Goal: Transaction & Acquisition: Purchase product/service

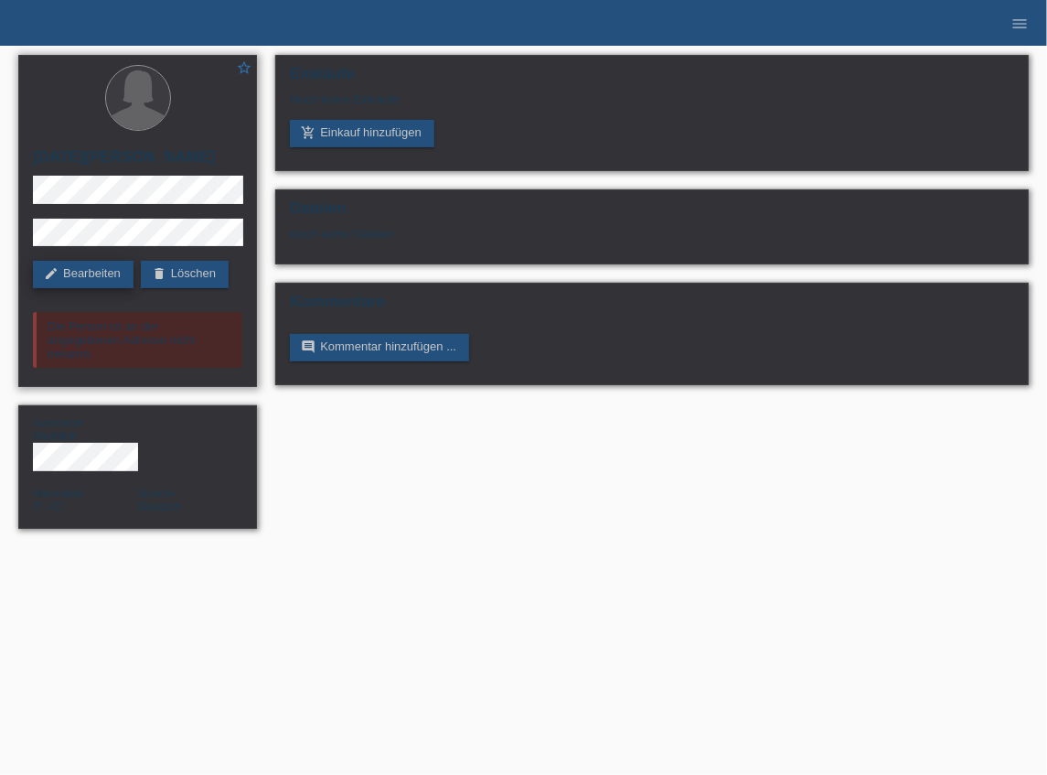
click at [98, 274] on link "edit Bearbeiten" at bounding box center [83, 274] width 101 height 27
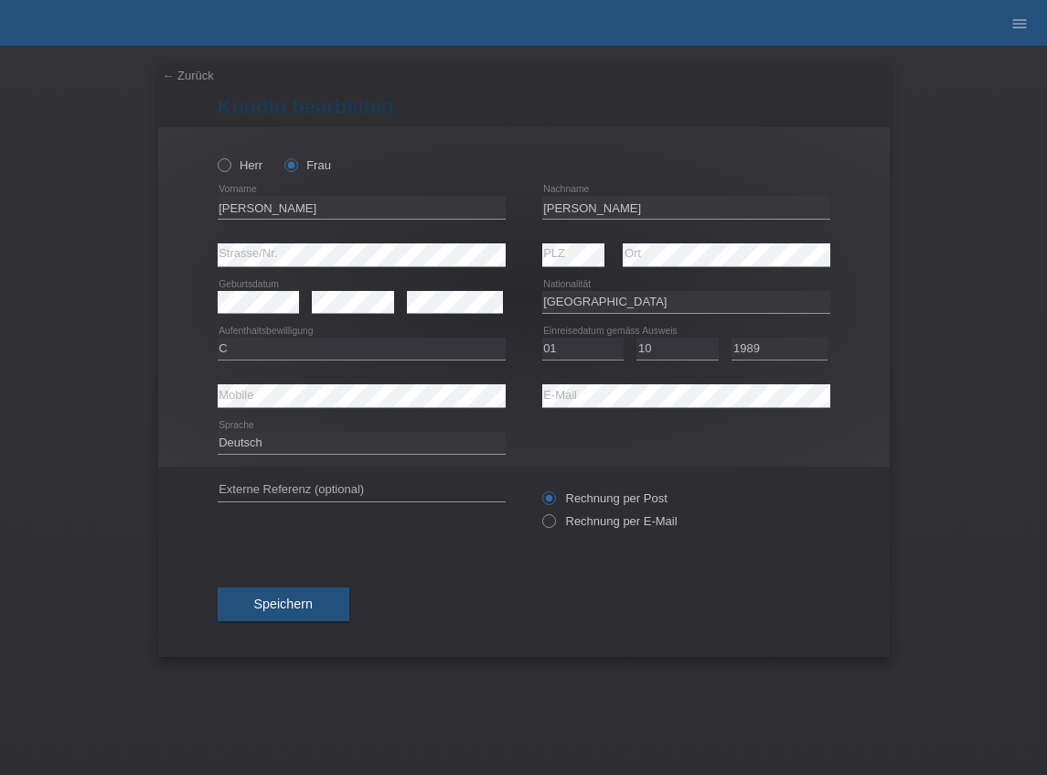
select select "IT"
select select "C"
select select "01"
select select "10"
select select "1989"
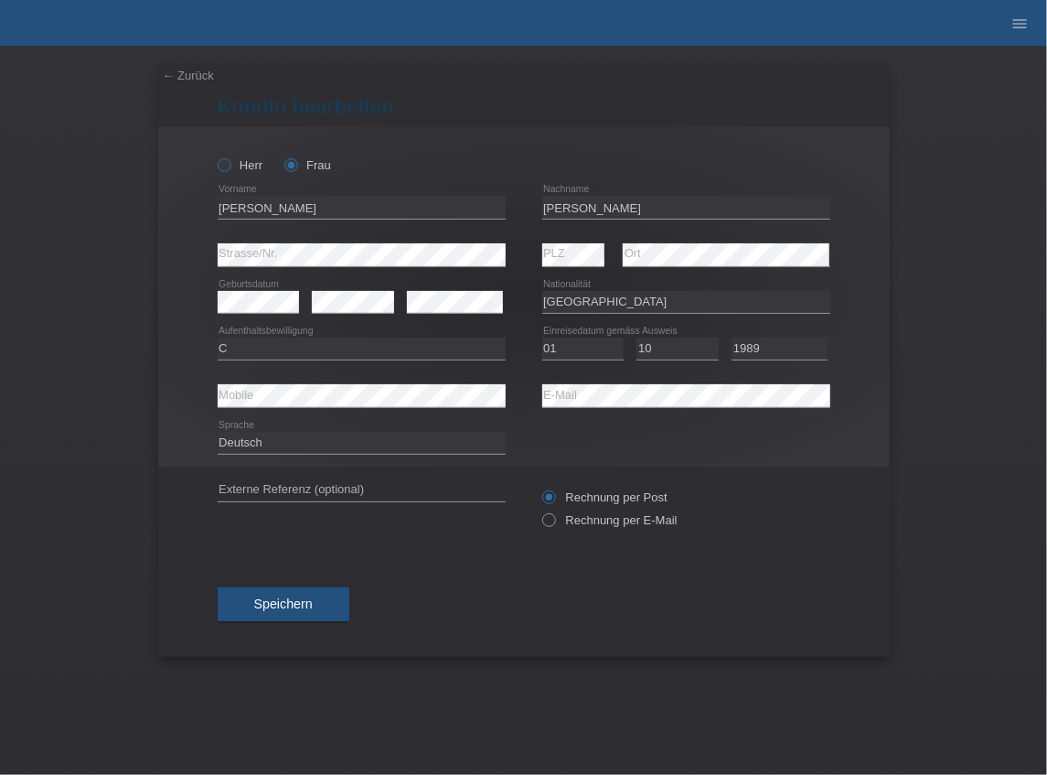
click at [214, 155] on icon at bounding box center [214, 155] width 0 height 0
click at [221, 166] on input "Herr" at bounding box center [224, 164] width 12 height 12
radio input "true"
click at [284, 199] on input "Lucia" at bounding box center [362, 207] width 288 height 23
drag, startPoint x: 192, startPoint y: 209, endPoint x: 175, endPoint y: 209, distance: 17.4
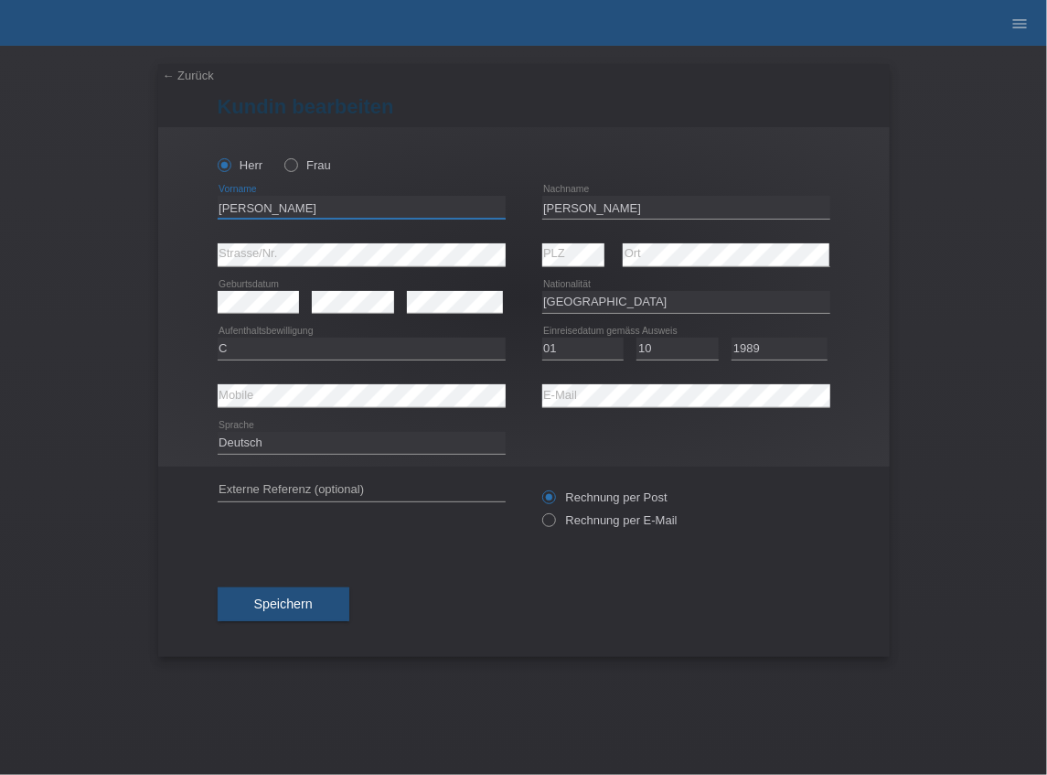
click at [175, 209] on div "Herr Frau Lucia error Vorname" at bounding box center [524, 296] width 732 height 339
type input "Rocco"
click at [735, 157] on div "Herr Frau" at bounding box center [524, 155] width 613 height 57
click at [550, 208] on input "Albanese" at bounding box center [686, 207] width 288 height 23
type input "A"
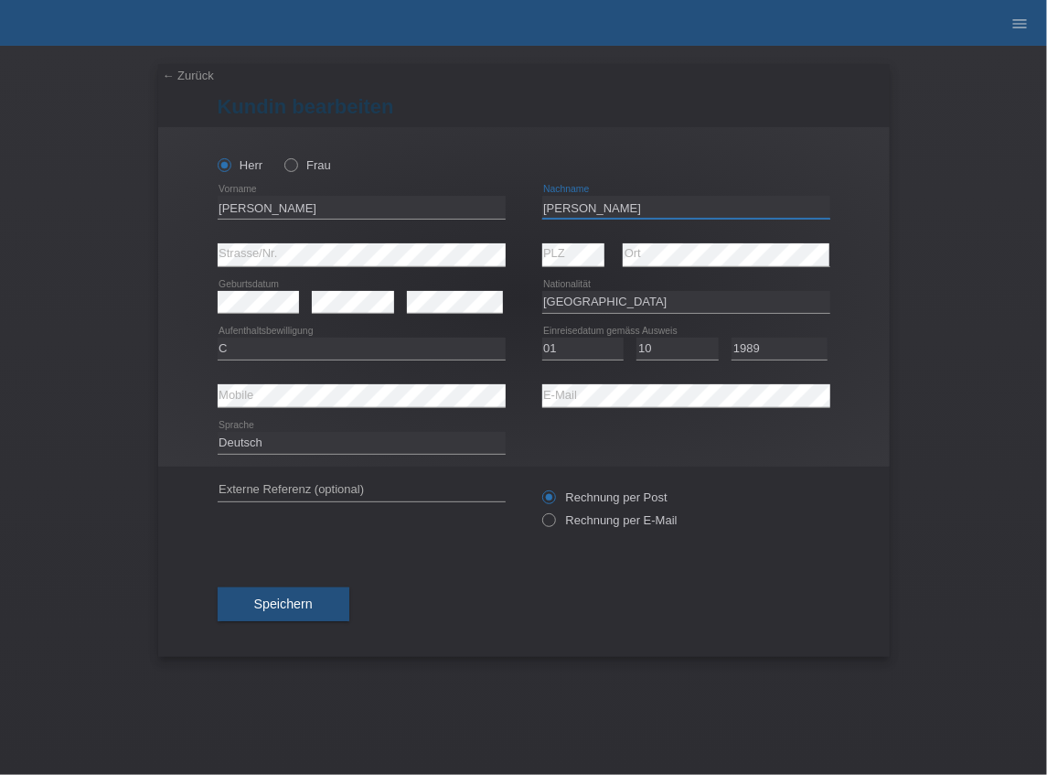
type input "[PERSON_NAME]"
drag, startPoint x: 324, startPoint y: 597, endPoint x: 333, endPoint y: 596, distance: 9.2
click at [324, 597] on button "Speichern" at bounding box center [284, 604] width 132 height 35
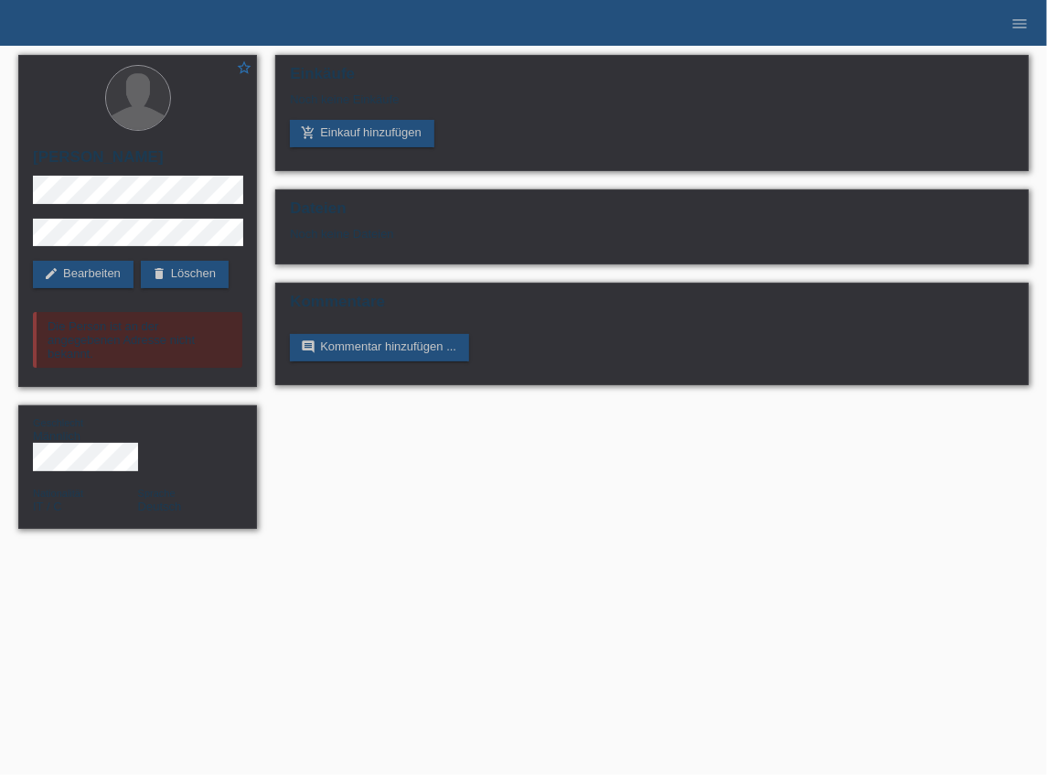
drag, startPoint x: 468, startPoint y: 540, endPoint x: 453, endPoint y: 523, distance: 22.6
click at [468, 540] on html "POS — MF Group Kund*innen 32 Einkäufe E-Mail Support Laurin Gil Clemens Franck …" at bounding box center [523, 273] width 1047 height 547
click at [405, 146] on link "add_shopping_cart Einkauf hinzufügen" at bounding box center [362, 133] width 145 height 27
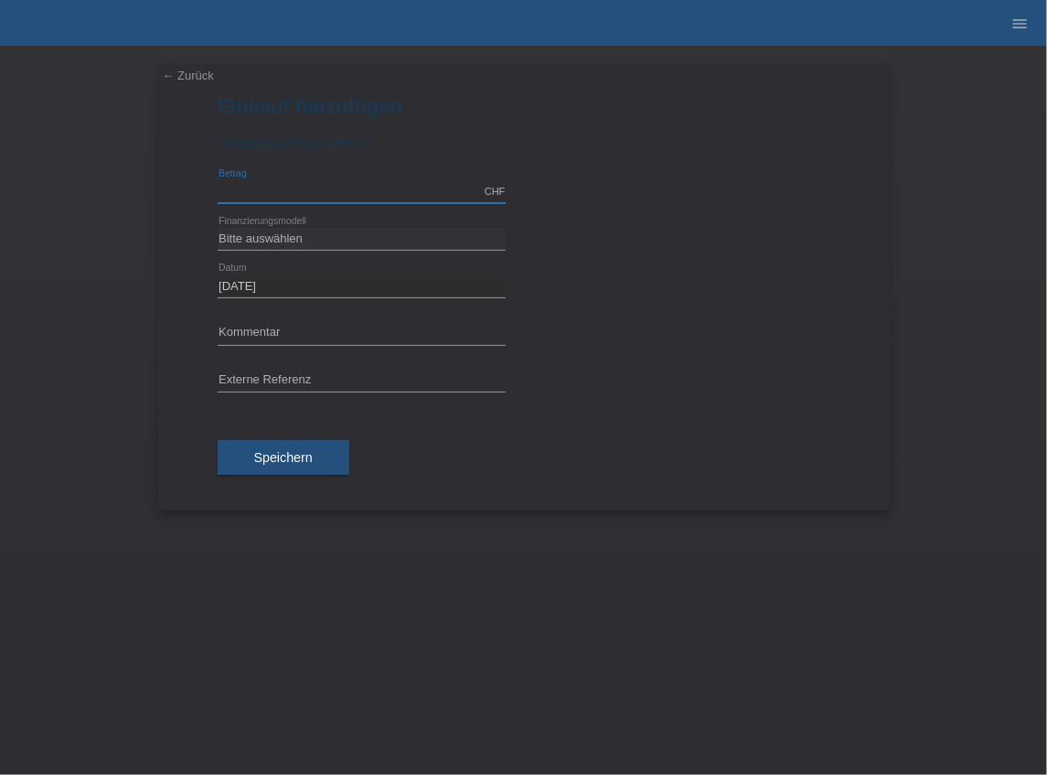
click at [320, 196] on input "text" at bounding box center [362, 191] width 288 height 23
type input "3000.00"
click at [259, 236] on select "Bitte auswählen Fixe Raten Kauf auf Rechnung mit Teilzahlungsoption" at bounding box center [362, 239] width 288 height 22
select select "69"
click at [218, 228] on select "Bitte auswählen Fixe Raten Kauf auf Rechnung mit Teilzahlungsoption" at bounding box center [362, 239] width 288 height 22
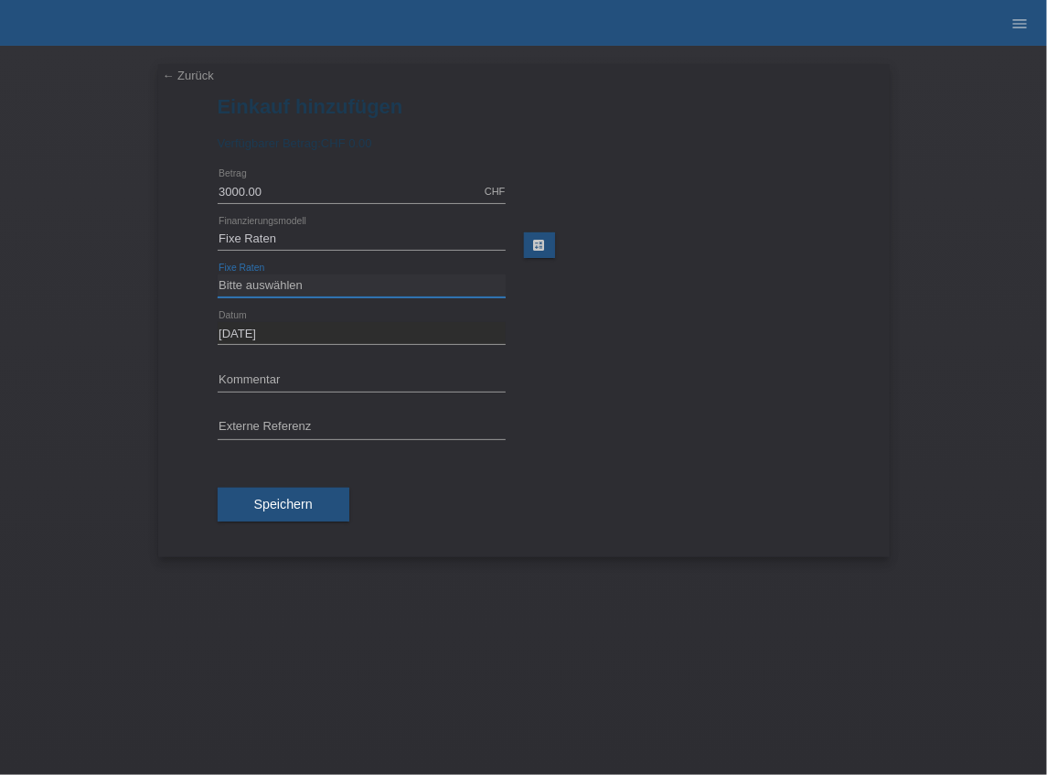
drag, startPoint x: 302, startPoint y: 287, endPoint x: 326, endPoint y: 294, distance: 24.6
click at [302, 287] on select "Bitte auswählen 12 Raten 24 Raten 36 Raten 48 Raten" at bounding box center [362, 285] width 288 height 22
select select "139"
click at [218, 274] on select "Bitte auswählen 12 Raten 24 Raten 36 Raten 48 Raten" at bounding box center [362, 285] width 288 height 22
drag, startPoint x: 289, startPoint y: 517, endPoint x: 299, endPoint y: 511, distance: 11.5
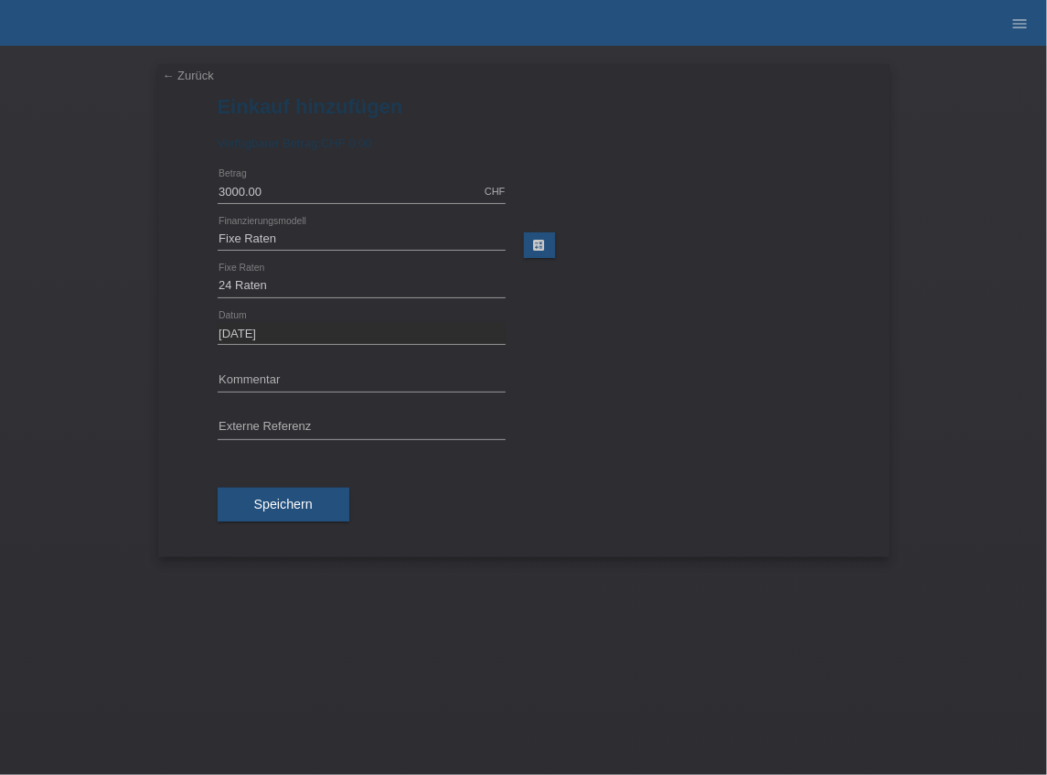
click at [290, 515] on button "Speichern" at bounding box center [284, 505] width 132 height 35
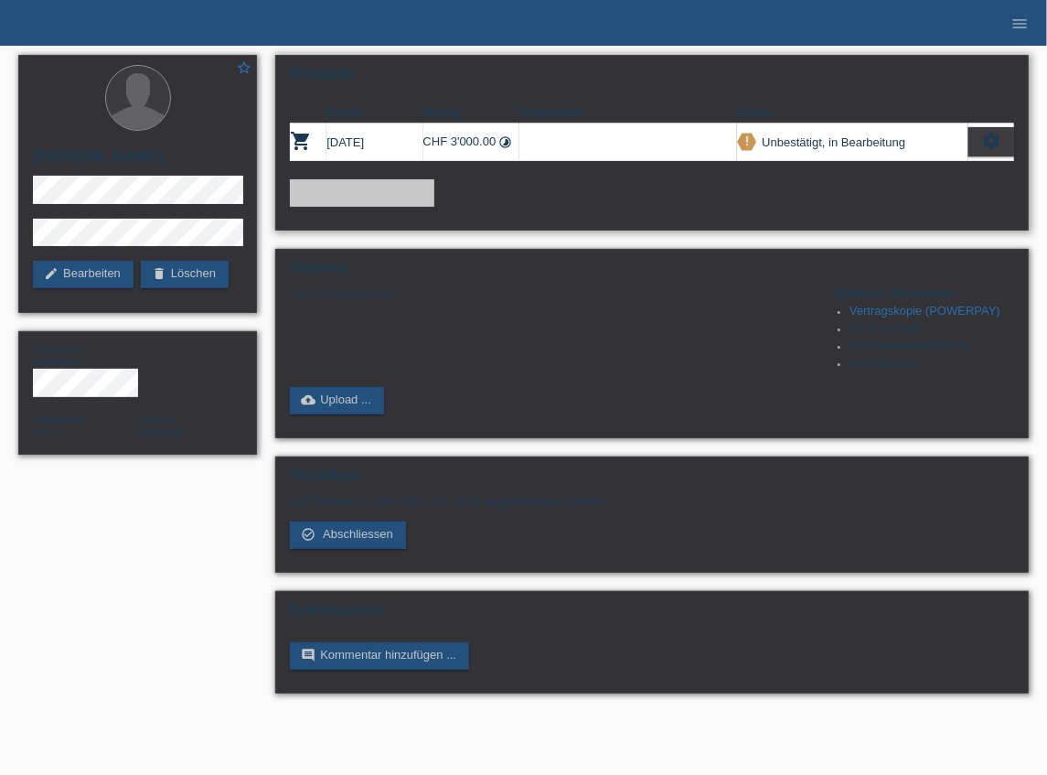
click at [588, 221] on div "Einkäufe Datum Betrag Kommentar Status shopping_cart [DATE] CHF 3'000.00 timela…" at bounding box center [652, 143] width 754 height 176
click at [988, 143] on icon "settings" at bounding box center [991, 141] width 20 height 20
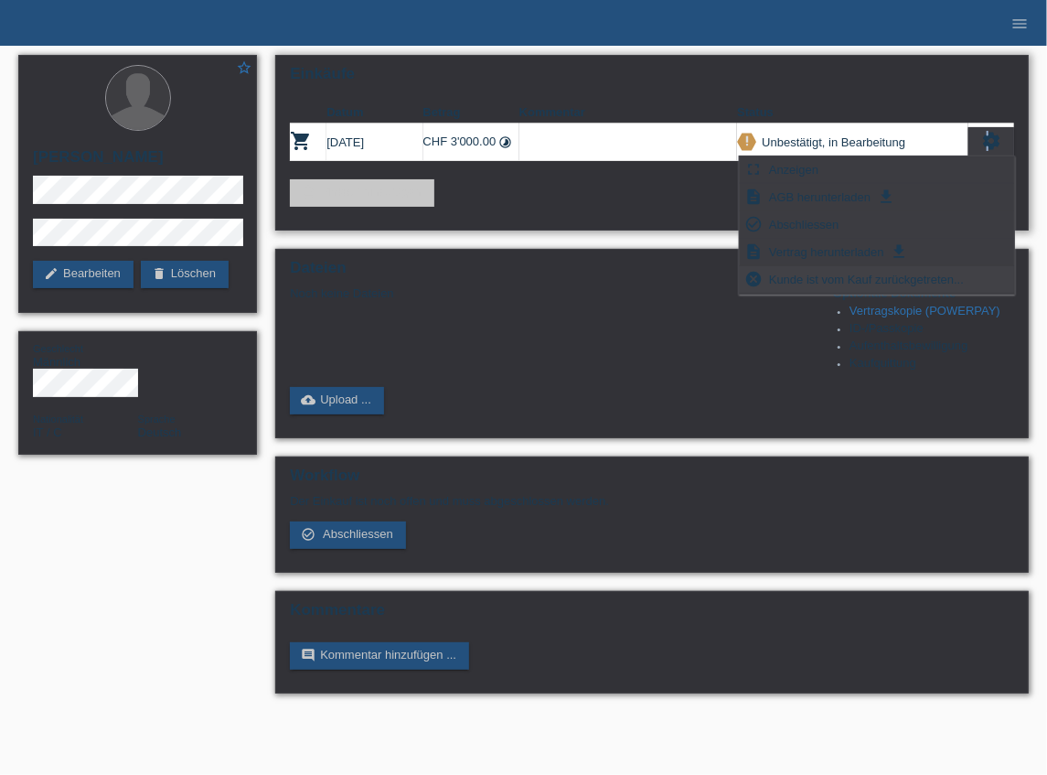
drag, startPoint x: 647, startPoint y: 181, endPoint x: 827, endPoint y: 280, distance: 205.5
click at [827, 231] on div "Einkäufe Datum Betrag Kommentar Status shopping_cart 25.09.2025 CHF 3'000.00 ti…" at bounding box center [652, 143] width 754 height 176
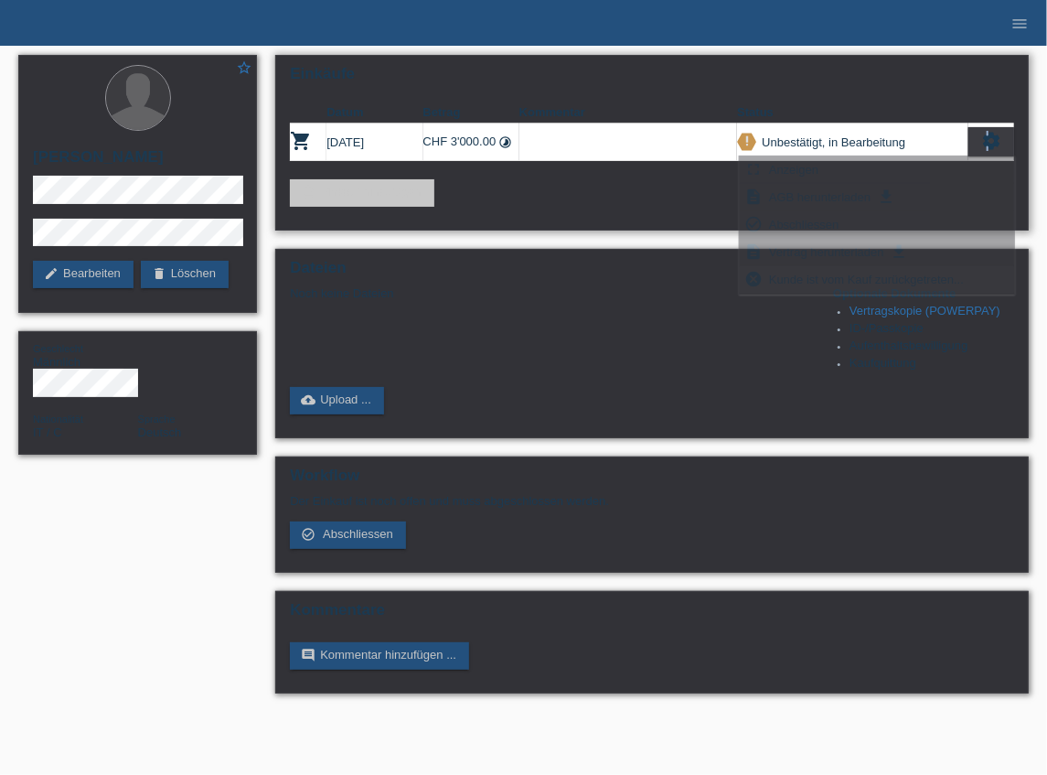
click at [827, 280] on span "Kunde ist vom Kauf zurückgetreten..." at bounding box center [867, 279] width 200 height 22
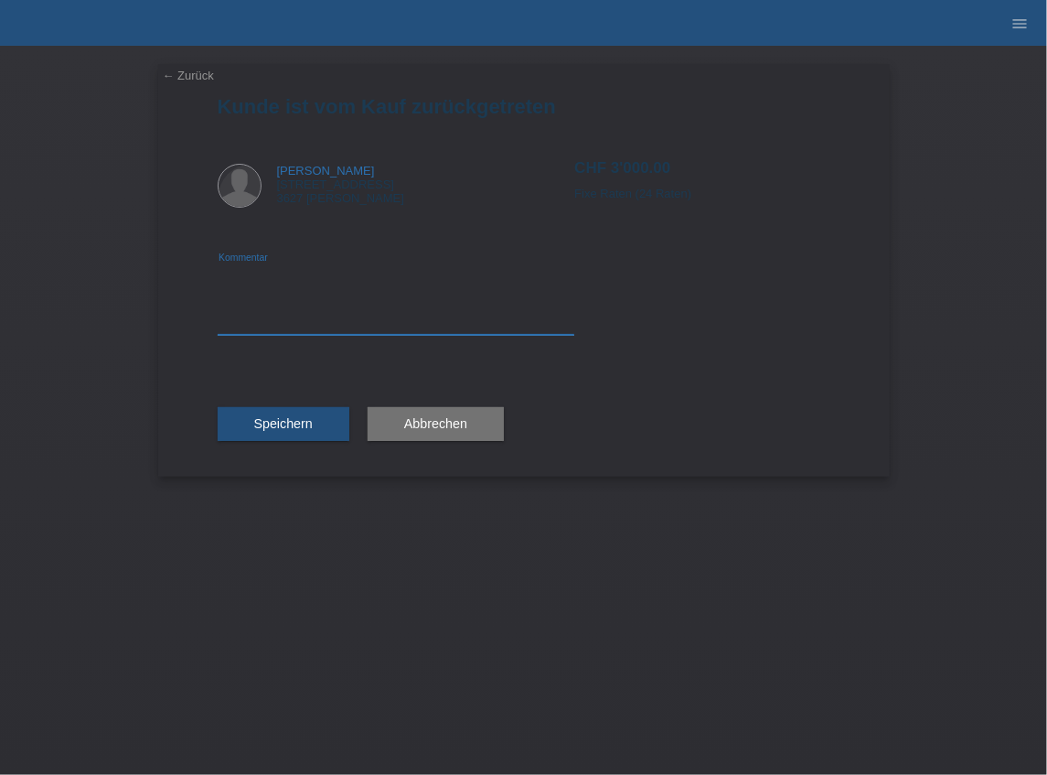
click at [337, 324] on textarea at bounding box center [397, 299] width 358 height 70
type textarea "Storno. Word Neu bestellt. VA"
click at [295, 419] on span "Speichern" at bounding box center [283, 423] width 59 height 15
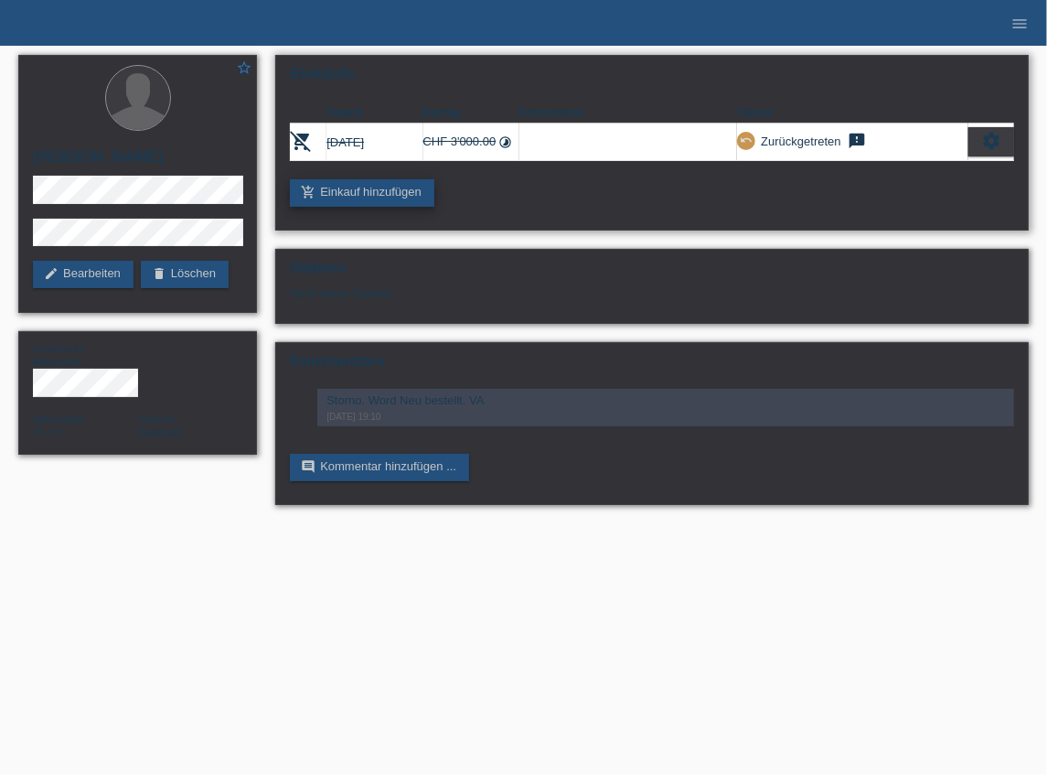
click at [412, 195] on link "add_shopping_cart Einkauf hinzufügen" at bounding box center [362, 192] width 145 height 27
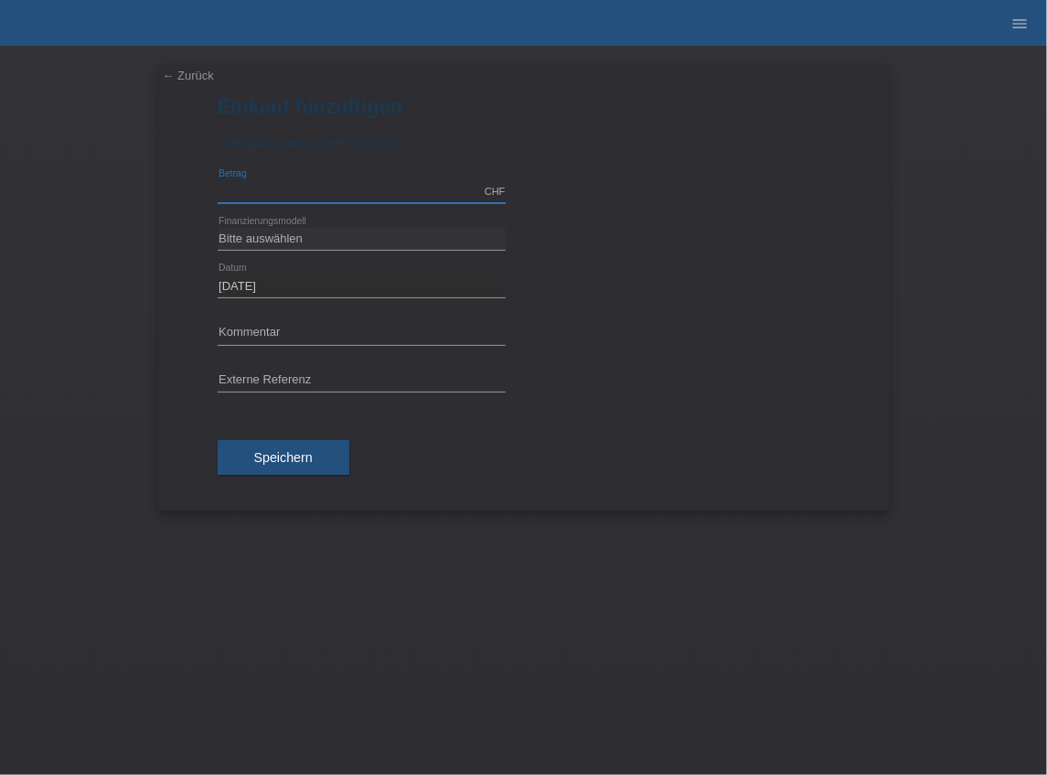
click at [352, 184] on input "text" at bounding box center [362, 191] width 288 height 23
click at [289, 187] on input "text" at bounding box center [362, 191] width 288 height 23
paste input "2.764"
click at [678, 258] on div "Bitte auswählen Fixe Raten Kauf auf Rechnung mit Teilzahlungsoption error Finan…" at bounding box center [524, 239] width 613 height 47
drag, startPoint x: 254, startPoint y: 189, endPoint x: 201, endPoint y: 191, distance: 53.1
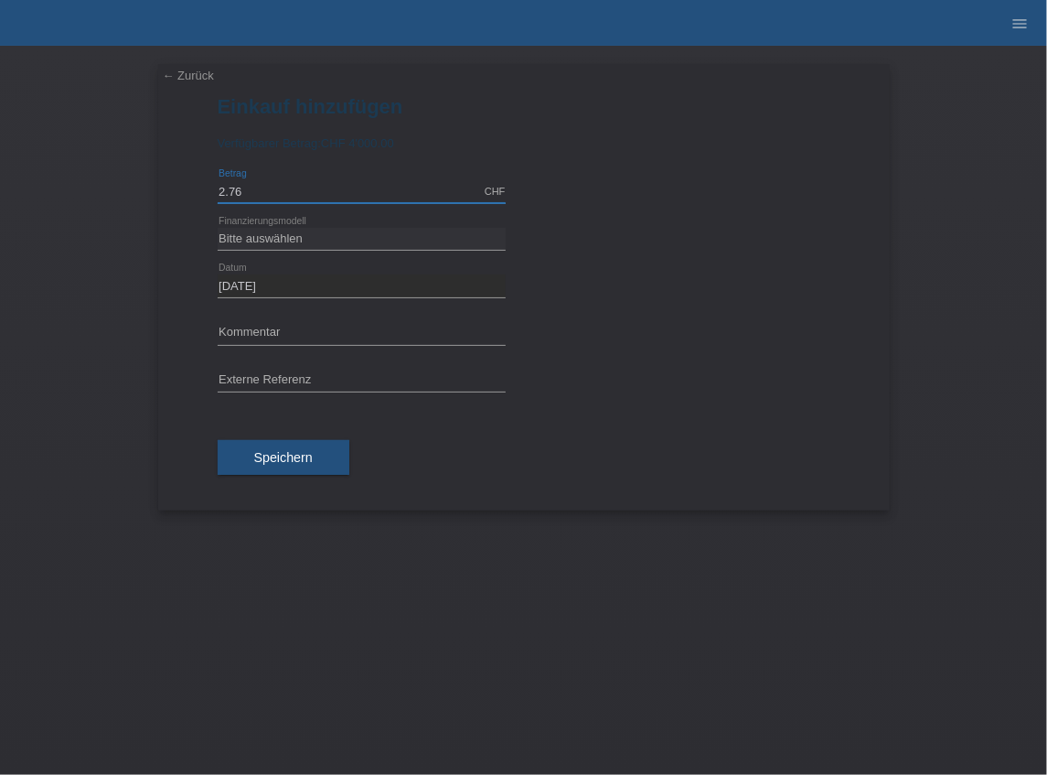
click at [202, 191] on div "← Zurück Einkauf hinzufügen Verfügbarer Betrag: CHF 4'000.00 2.76 error" at bounding box center [524, 287] width 732 height 446
paste input "4"
click at [230, 188] on input "2.764" at bounding box center [362, 191] width 288 height 23
type input "2764.00"
drag, startPoint x: 793, startPoint y: 284, endPoint x: 494, endPoint y: 283, distance: 299.1
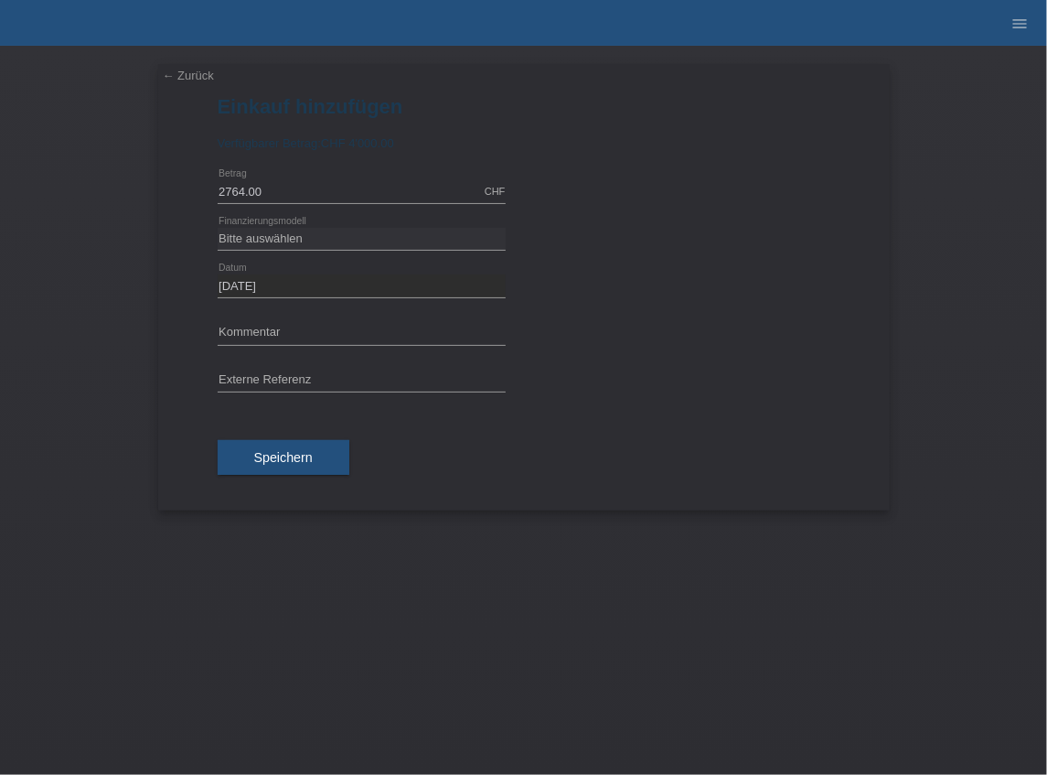
click at [792, 284] on div "25.09.2025 error Datum" at bounding box center [524, 287] width 613 height 48
click at [318, 236] on select "Bitte auswählen Fixe Raten Kauf auf Rechnung mit Teilzahlungsoption" at bounding box center [362, 239] width 288 height 22
select select "69"
click at [218, 228] on select "Bitte auswählen Fixe Raten Kauf auf Rechnung mit Teilzahlungsoption" at bounding box center [362, 239] width 288 height 22
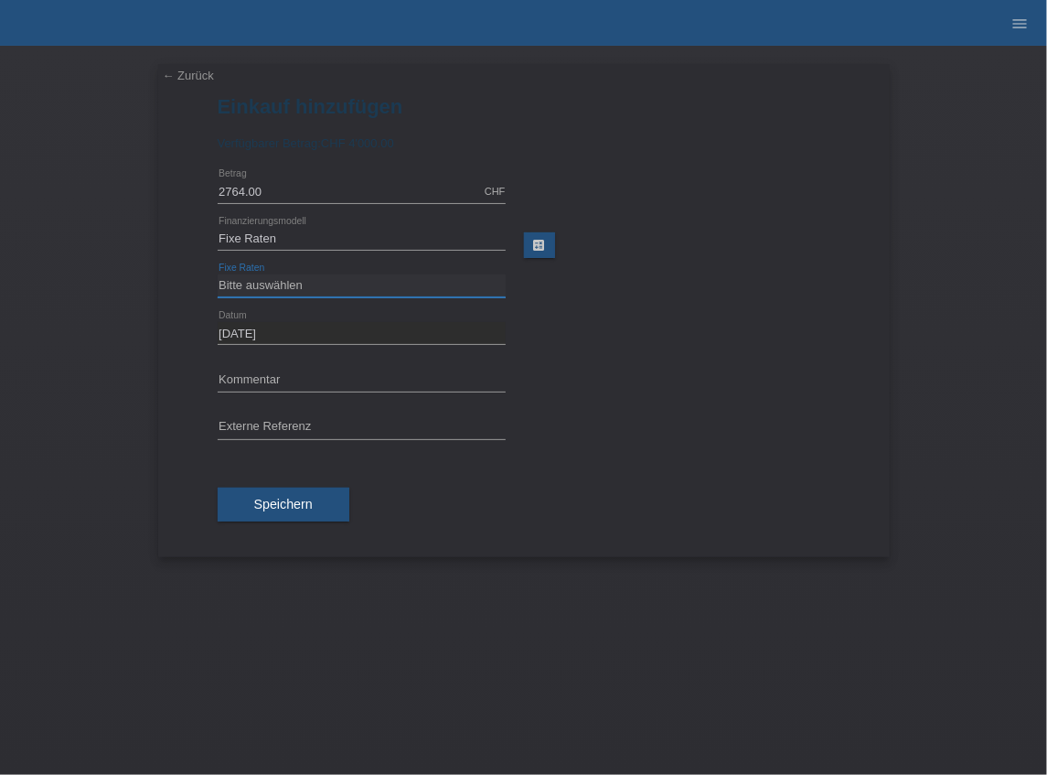
click at [301, 287] on select "Bitte auswählen 12 Raten 24 Raten 36 Raten 48 Raten" at bounding box center [362, 285] width 288 height 22
select select "139"
click at [218, 274] on select "Bitte auswählen 12 Raten 24 Raten 36 Raten 48 Raten" at bounding box center [362, 285] width 288 height 22
click at [611, 345] on div "25.09.2025 error Datum" at bounding box center [524, 334] width 613 height 48
click at [302, 503] on span "Speichern" at bounding box center [283, 504] width 59 height 15
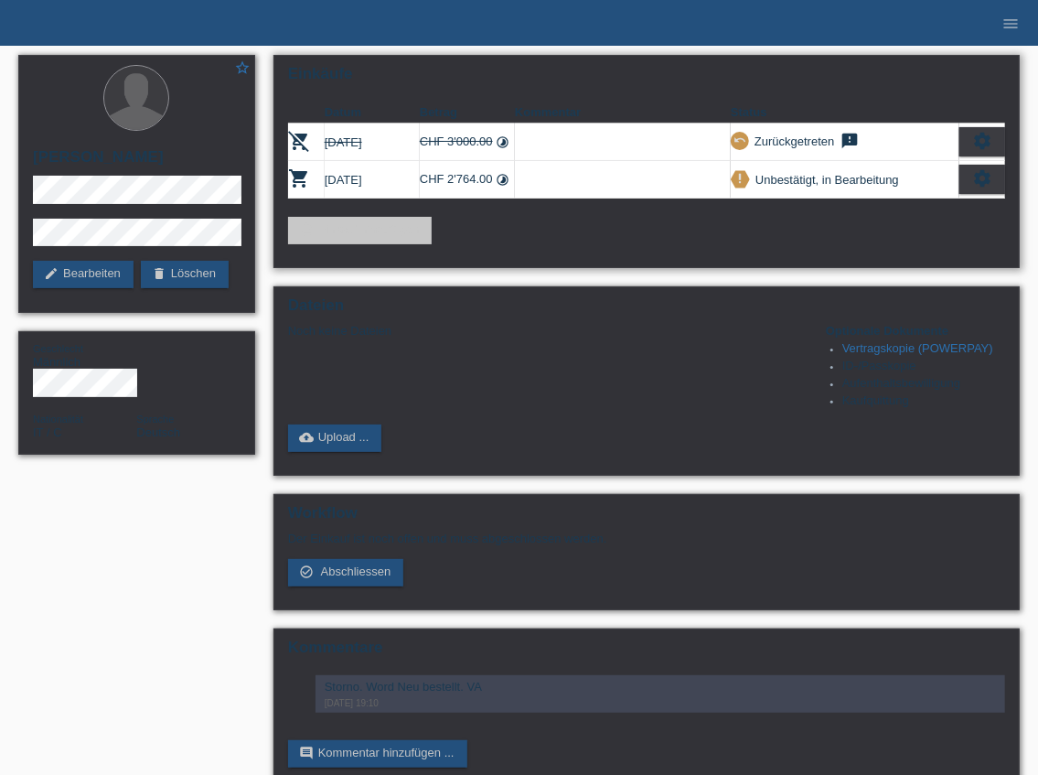
click at [772, 230] on div "add_shopping_cart Einkauf hinzufügen" at bounding box center [646, 230] width 717 height 27
click at [981, 176] on icon "settings" at bounding box center [982, 178] width 20 height 20
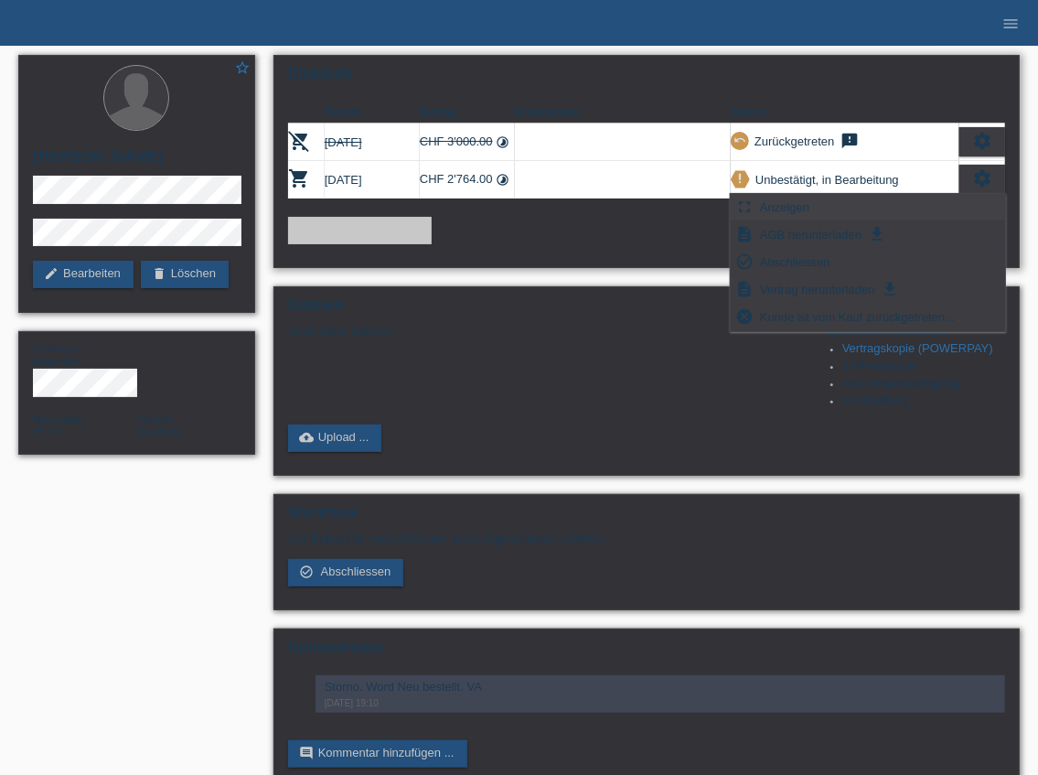
click at [785, 209] on span "Anzeigen" at bounding box center [784, 207] width 55 height 22
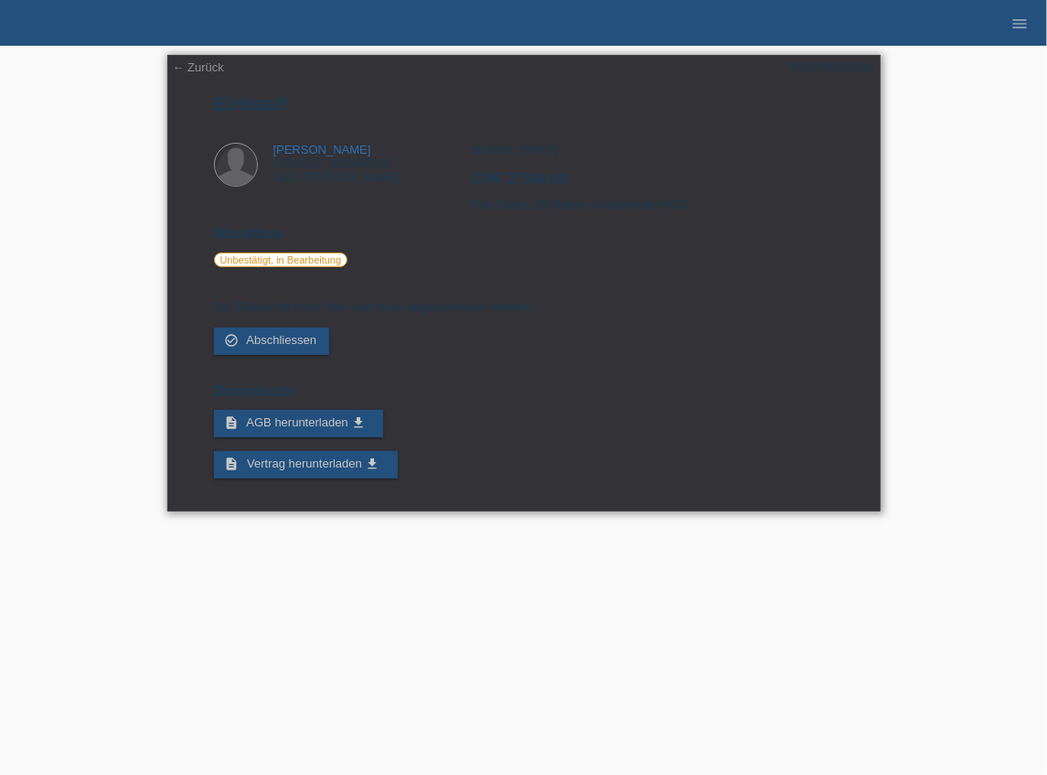
click at [551, 186] on h2 "CHF 2'764.00" at bounding box center [652, 183] width 361 height 27
click at [550, 187] on h2 "CHF 2'764.00" at bounding box center [652, 183] width 361 height 27
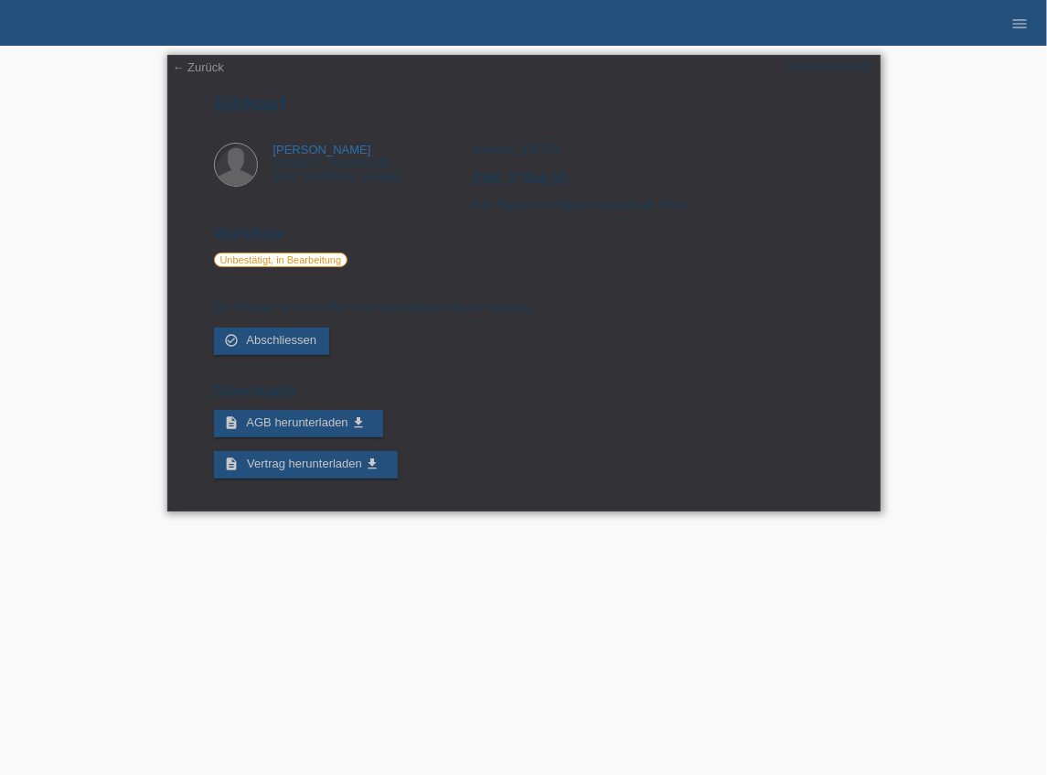
drag, startPoint x: 566, startPoint y: 291, endPoint x: 567, endPoint y: 265, distance: 25.6
click at [567, 291] on div at bounding box center [524, 288] width 620 height 14
drag, startPoint x: 569, startPoint y: 179, endPoint x: 549, endPoint y: 185, distance: 20.9
click at [549, 185] on h2 "CHF 2'764.00" at bounding box center [652, 183] width 361 height 27
click at [582, 183] on h2 "CHF 2'764.00" at bounding box center [652, 183] width 361 height 27
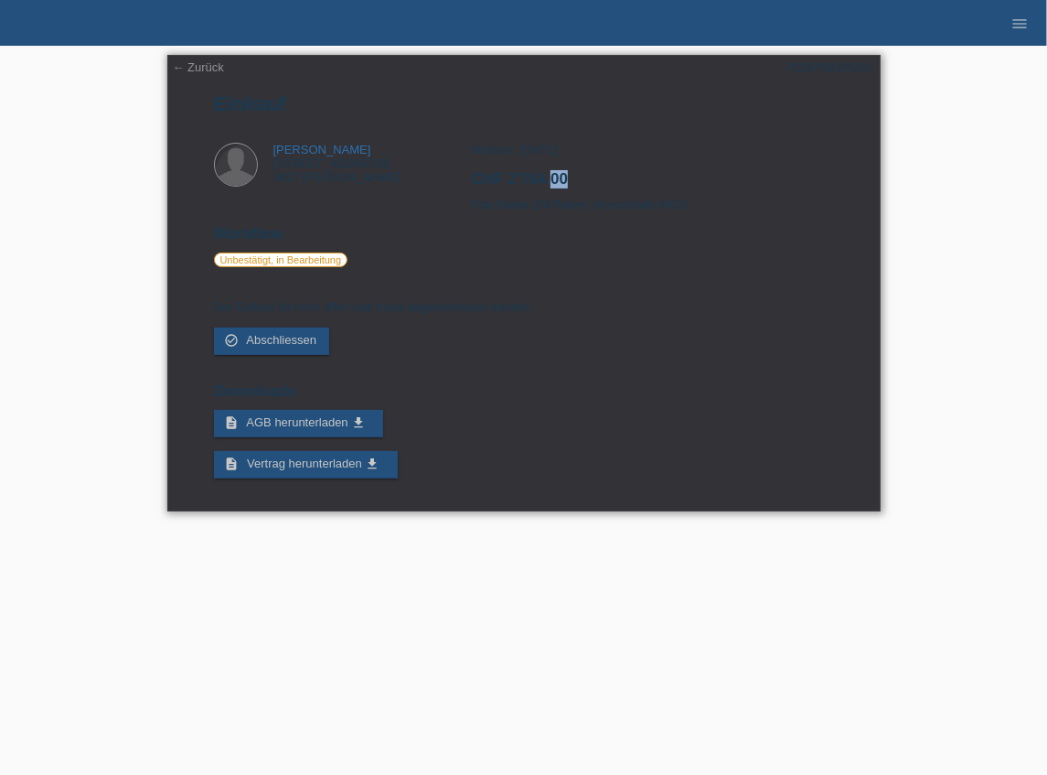
click at [574, 185] on h2 "CHF 2'764.00" at bounding box center [652, 183] width 361 height 27
drag, startPoint x: 552, startPoint y: 181, endPoint x: 510, endPoint y: 183, distance: 41.2
click at [510, 183] on h2 "CHF 2'764.00" at bounding box center [652, 183] width 361 height 27
copy h2 "2'764.00"
click at [183, 68] on link "← Zurück" at bounding box center [198, 67] width 51 height 14
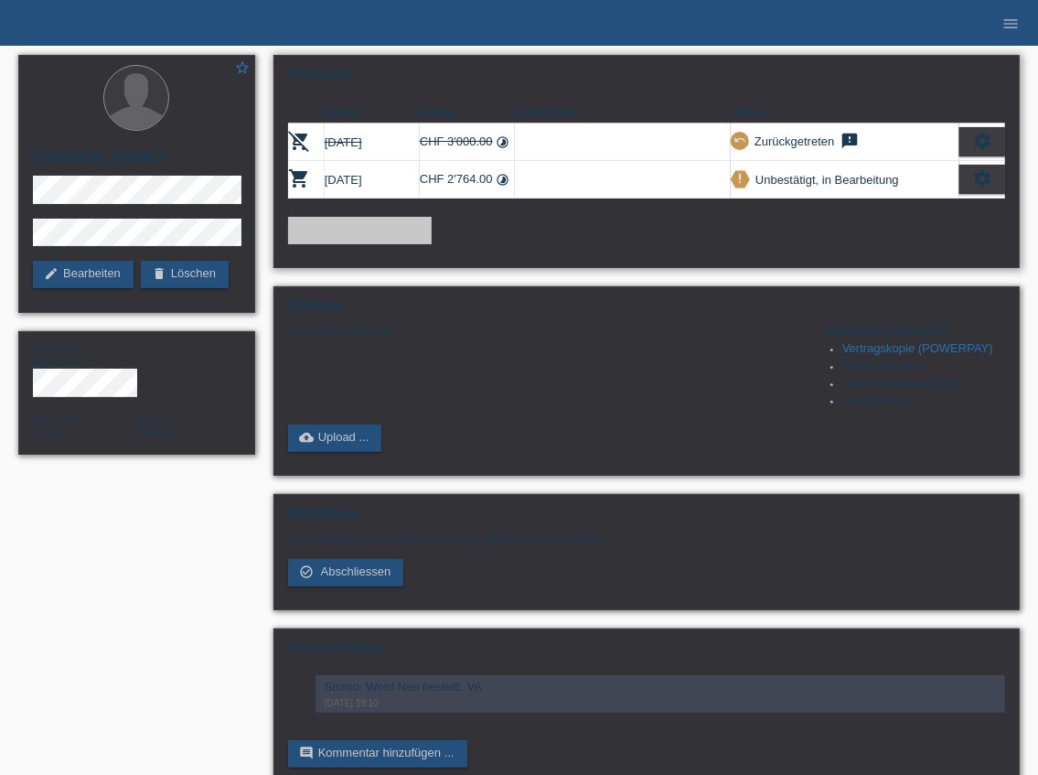
click at [982, 178] on icon "settings" at bounding box center [982, 178] width 20 height 20
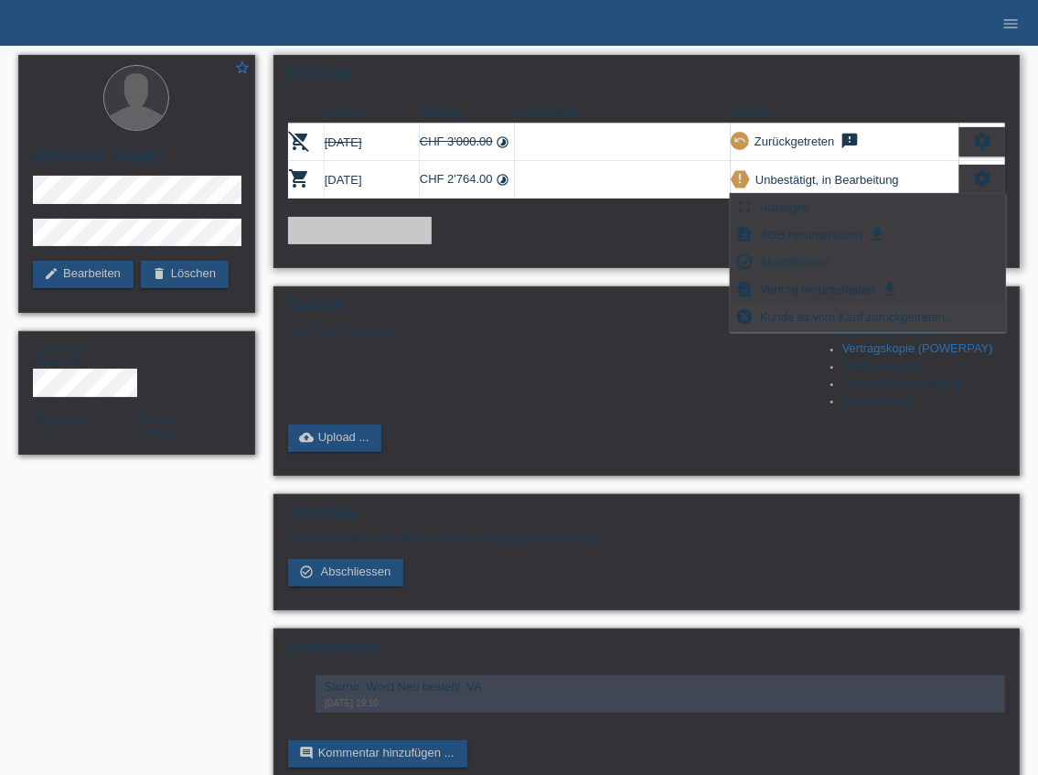
click at [801, 315] on span "Kunde ist vom Kauf zurückgetreten..." at bounding box center [857, 317] width 200 height 22
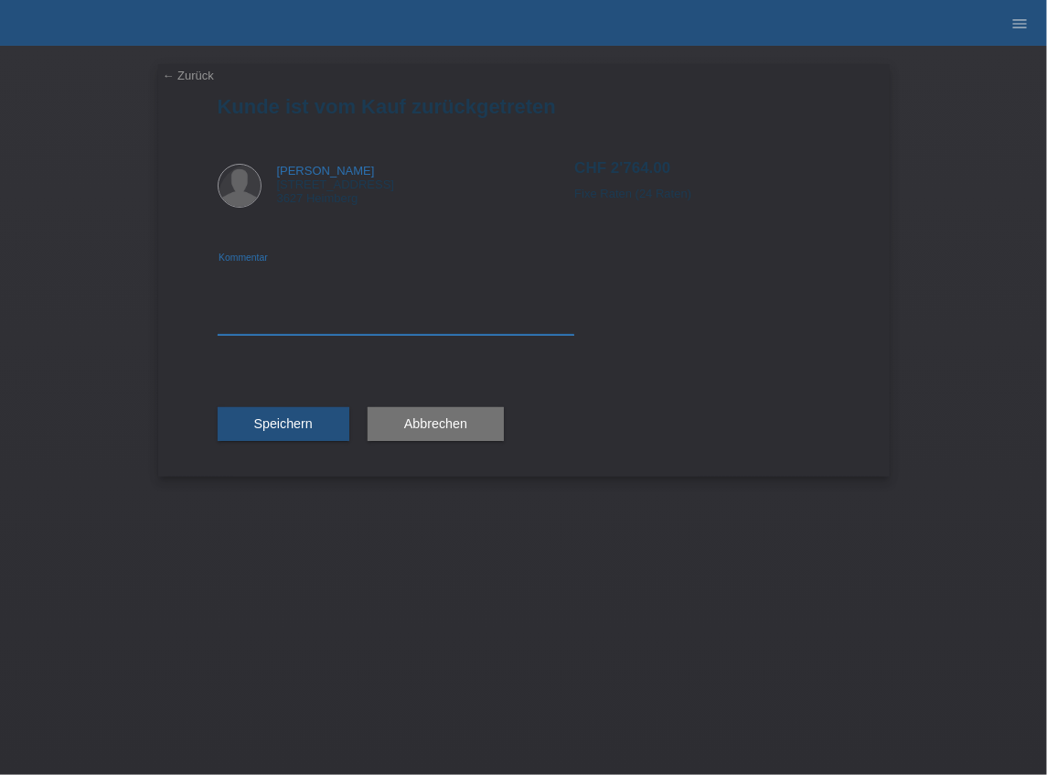
click at [347, 298] on textarea at bounding box center [397, 299] width 358 height 70
type textarea "Storno. wird neu bestellt. VA"
click at [285, 428] on span "Speichern" at bounding box center [283, 423] width 59 height 15
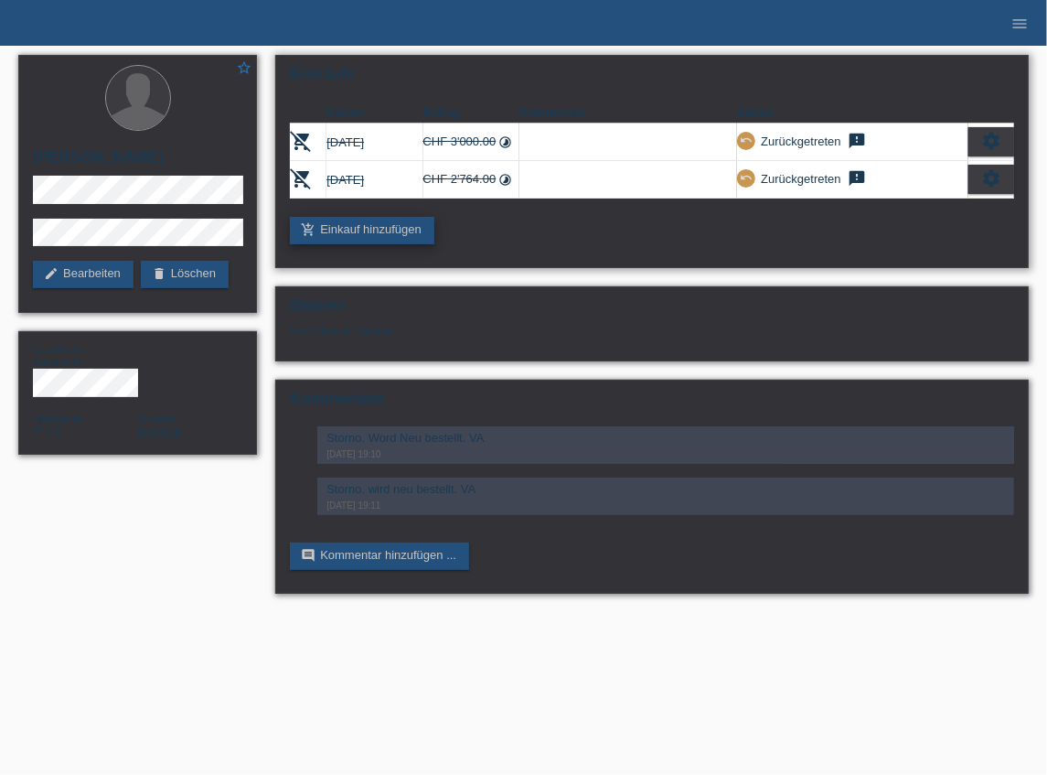
click at [394, 227] on link "add_shopping_cart Einkauf hinzufügen" at bounding box center [362, 230] width 145 height 27
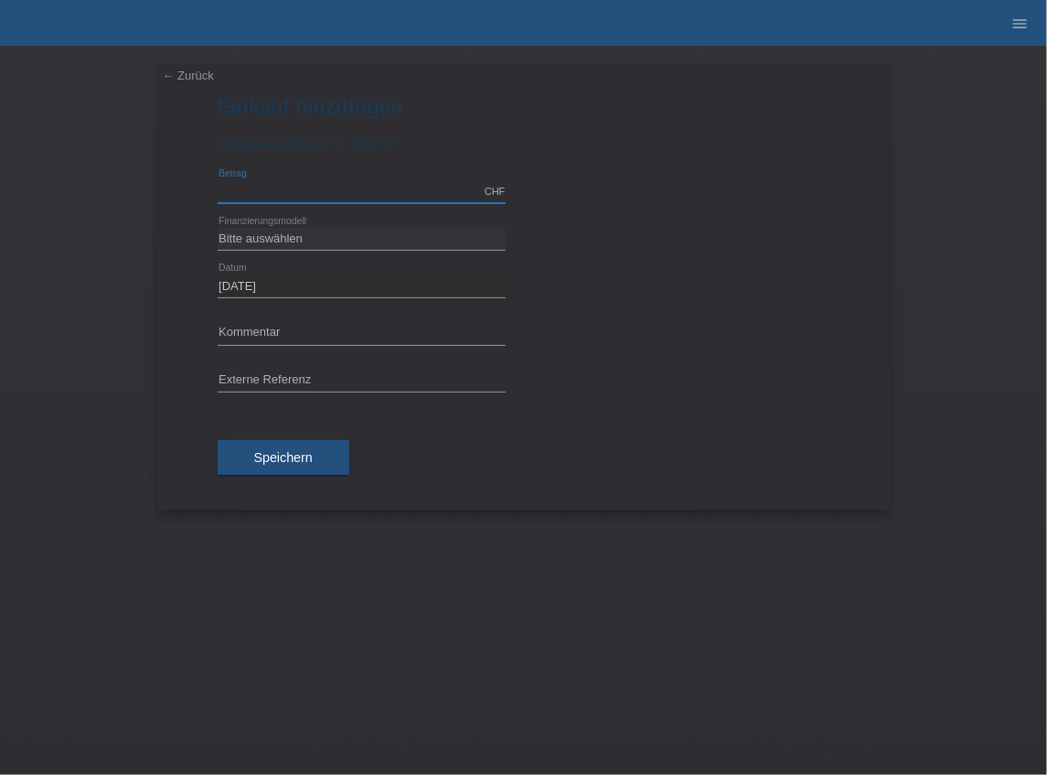
click at [345, 182] on input "text" at bounding box center [362, 191] width 288 height 23
paste input "2'764.00"
click at [229, 190] on input "2764.00" at bounding box center [362, 191] width 288 height 23
type input "2814.00"
drag, startPoint x: 742, startPoint y: 316, endPoint x: 526, endPoint y: 285, distance: 218.1
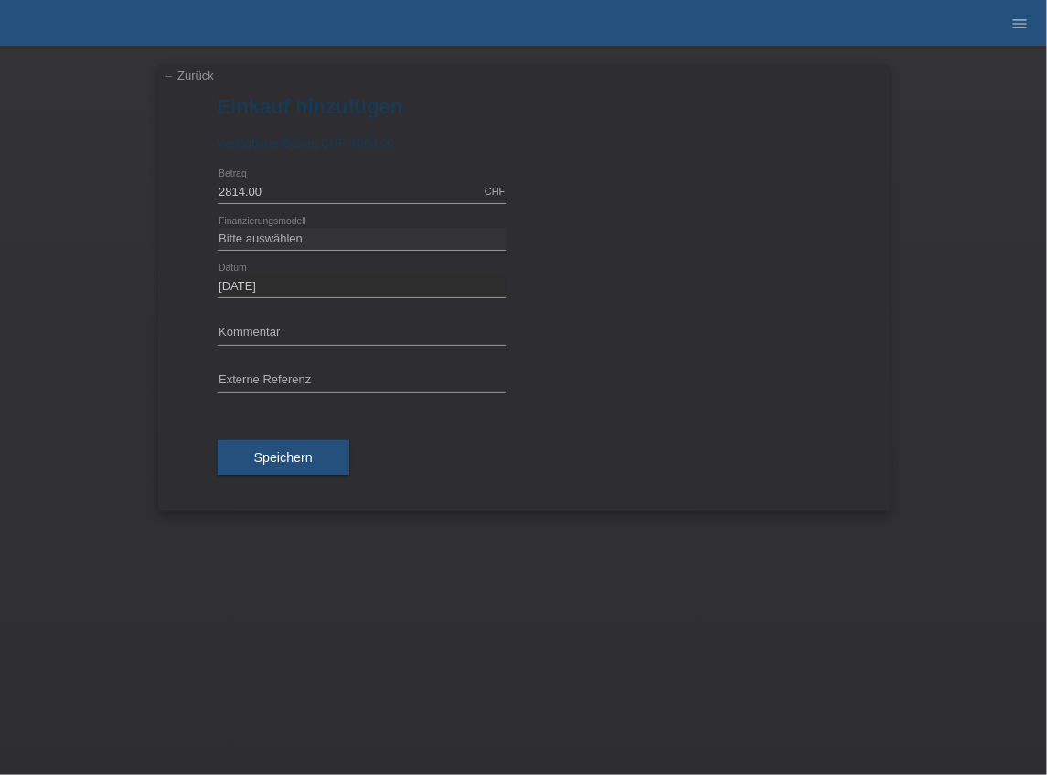
click at [740, 316] on div at bounding box center [686, 317] width 288 height 14
click at [351, 235] on select "Bitte auswählen Fixe Raten Kauf auf Rechnung mit Teilzahlungsoption" at bounding box center [362, 239] width 288 height 22
select select "69"
click at [218, 228] on select "Bitte auswählen Fixe Raten Kauf auf Rechnung mit Teilzahlungsoption" at bounding box center [362, 239] width 288 height 22
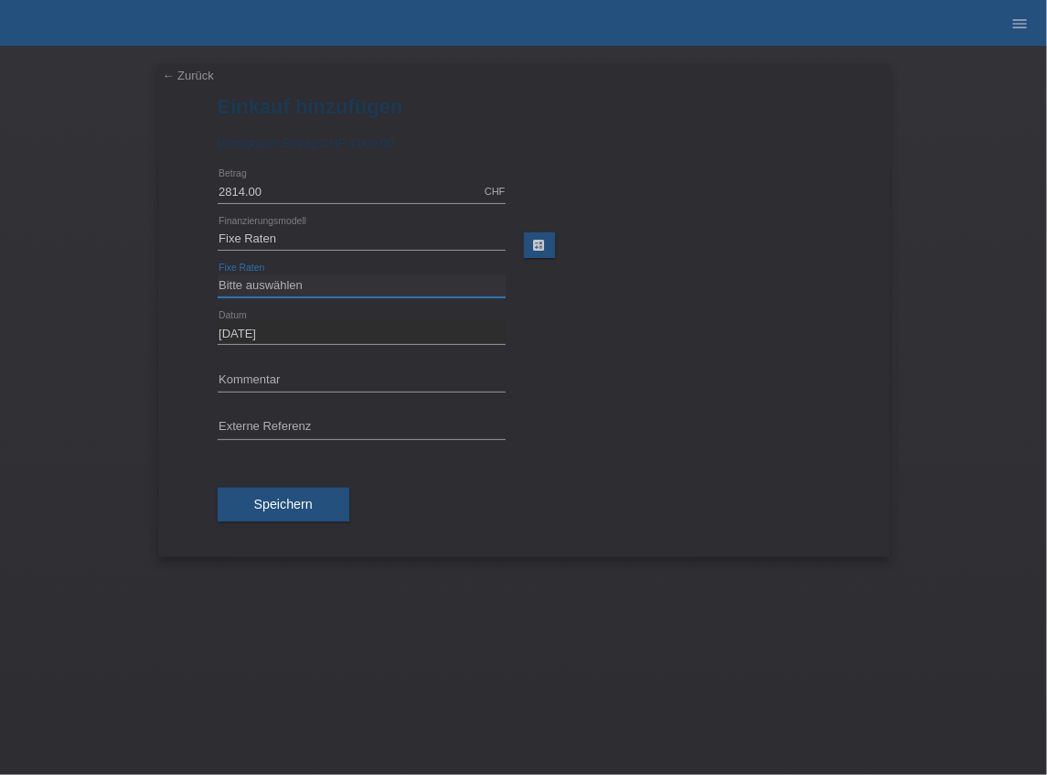
click at [305, 284] on select "Bitte auswählen 12 Raten 24 Raten 36 Raten 48 Raten" at bounding box center [362, 285] width 288 height 22
select select "139"
click at [218, 274] on select "Bitte auswählen 12 Raten 24 Raten 36 Raten 48 Raten" at bounding box center [362, 285] width 288 height 22
drag, startPoint x: 306, startPoint y: 503, endPoint x: 321, endPoint y: 496, distance: 16.4
click at [306, 501] on span "Speichern" at bounding box center [283, 504] width 59 height 15
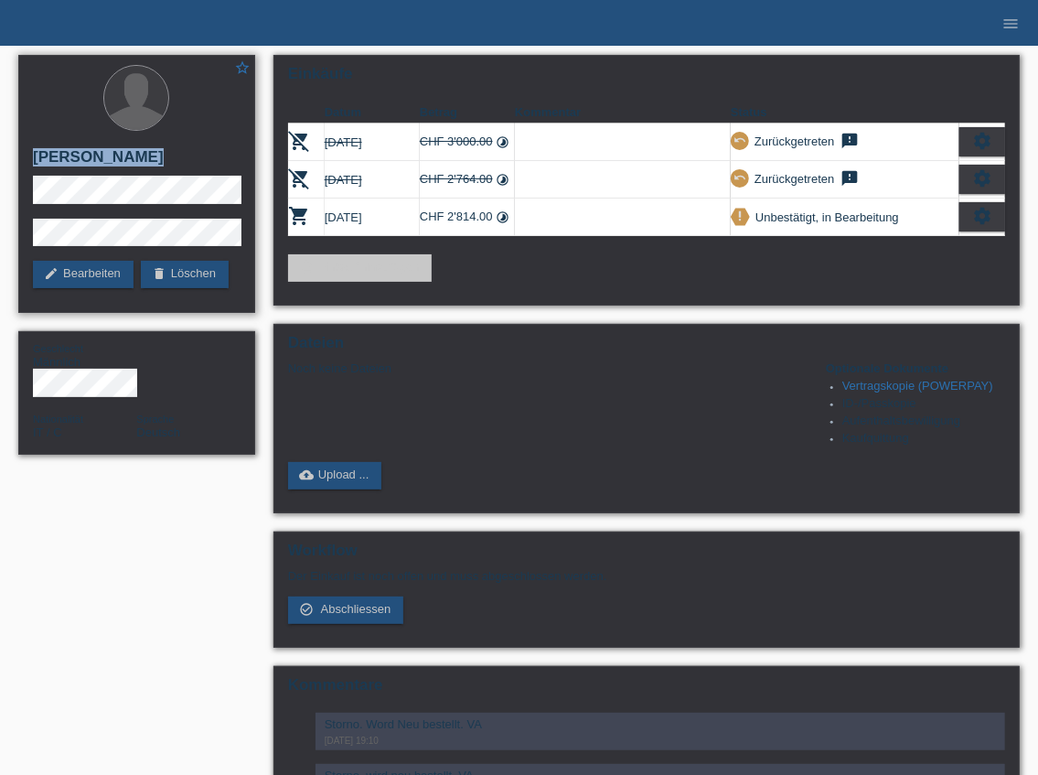
drag, startPoint x: 128, startPoint y: 155, endPoint x: 32, endPoint y: 160, distance: 96.2
click at [33, 160] on h2 "[PERSON_NAME]" at bounding box center [137, 161] width 208 height 27
click at [203, 203] on div "star_border Rocco Cirelli edit Bearbeiten delete Löschen" at bounding box center [136, 184] width 237 height 258
click at [580, 284] on div "Einkäufe Datum Betrag Kommentar Status remove_shopping_cart 25.09.2025 CHF 3'00…" at bounding box center [646, 180] width 746 height 251
click at [982, 216] on icon "settings" at bounding box center [982, 216] width 20 height 20
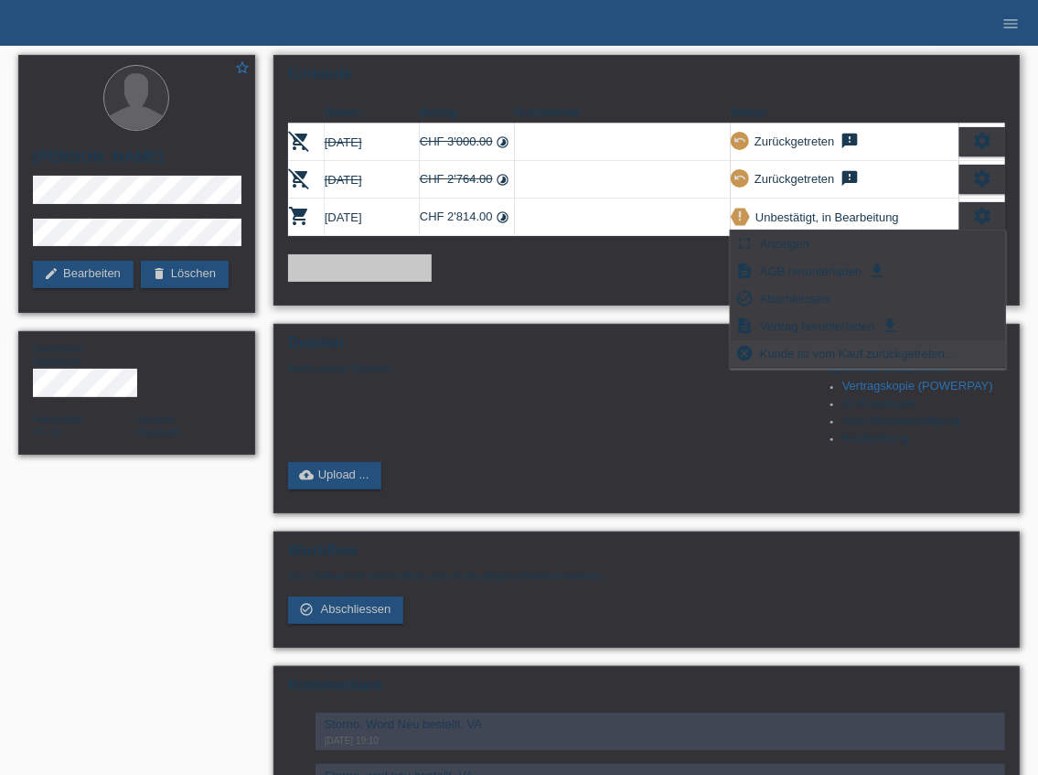
click at [831, 348] on span "Kunde ist vom Kauf zurückgetreten..." at bounding box center [857, 353] width 200 height 22
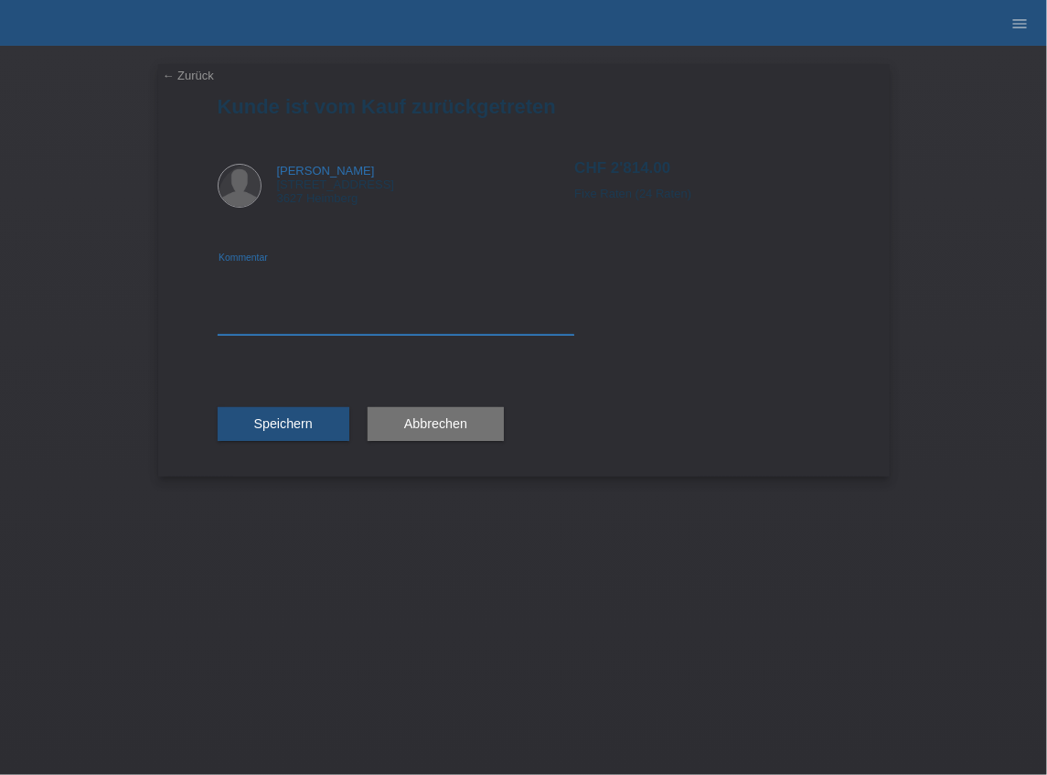
click at [359, 326] on textarea at bounding box center [397, 299] width 358 height 70
type textarea "Storno. Kunde wünscht doch anderes Fahrzeug. VA"
click at [302, 415] on button "Speichern" at bounding box center [284, 424] width 132 height 35
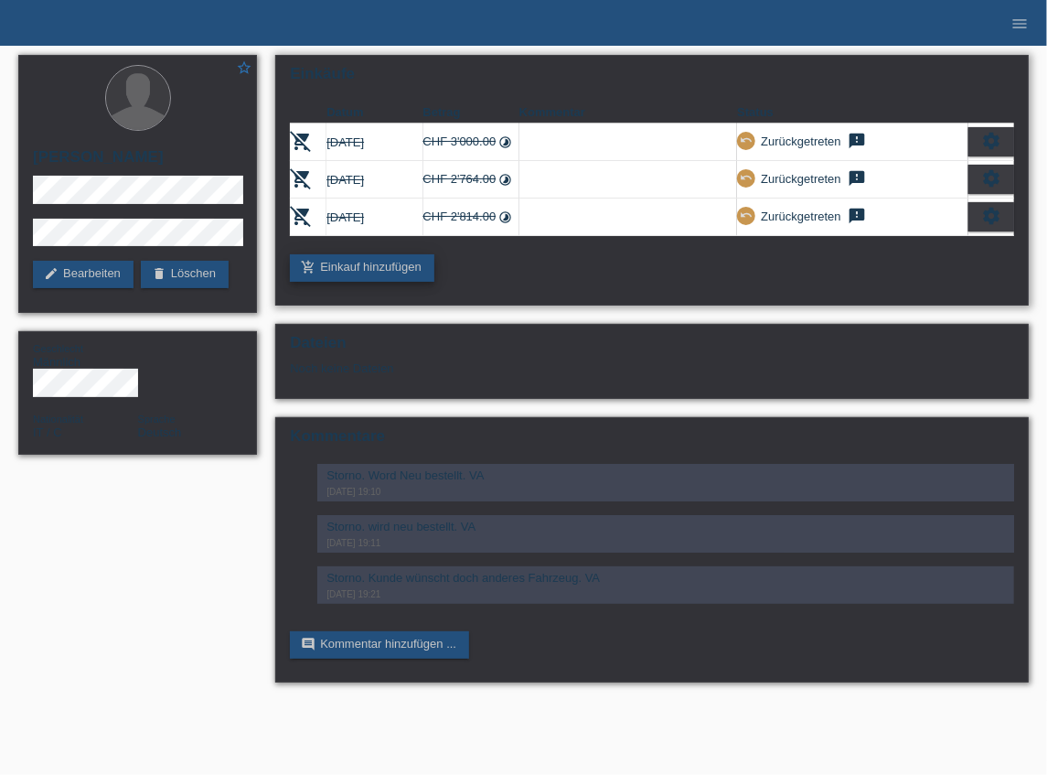
click at [398, 264] on link "add_shopping_cart Einkauf hinzufügen" at bounding box center [362, 267] width 145 height 27
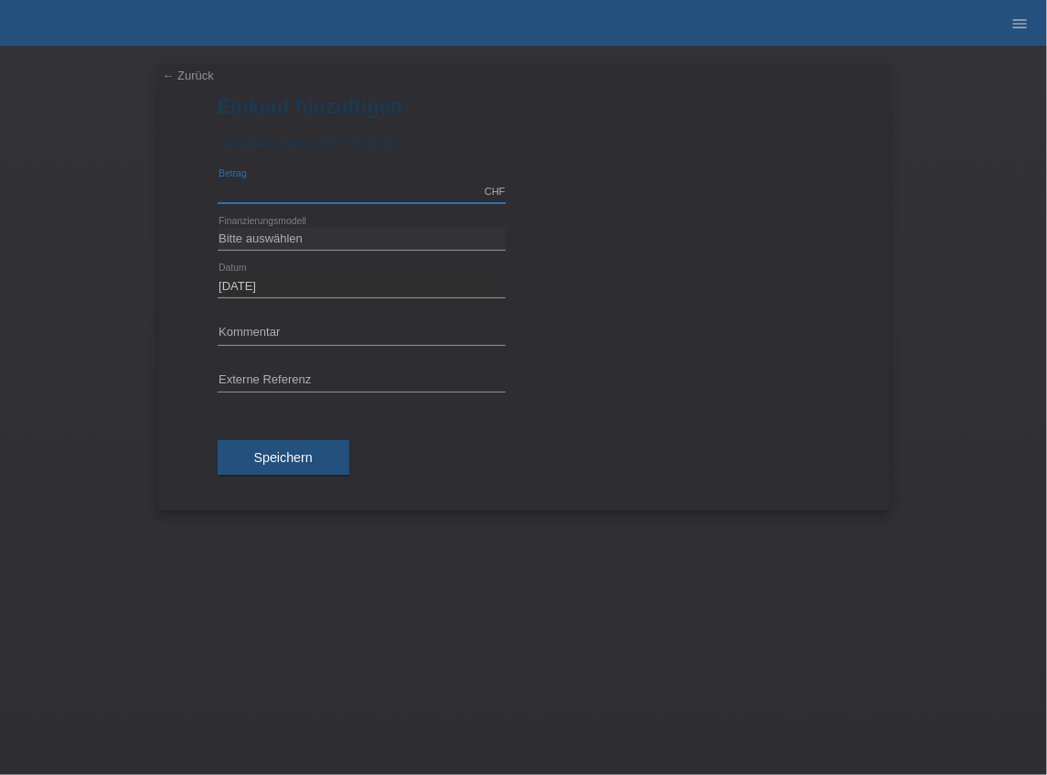
click at [267, 194] on input "text" at bounding box center [362, 191] width 288 height 23
click at [245, 193] on input "273426" at bounding box center [362, 191] width 288 height 23
click at [245, 196] on input "273426" at bounding box center [362, 191] width 288 height 23
type input "2734.26"
click at [613, 204] on div "2734.26 CHF error [GEOGRAPHIC_DATA]" at bounding box center [524, 192] width 613 height 48
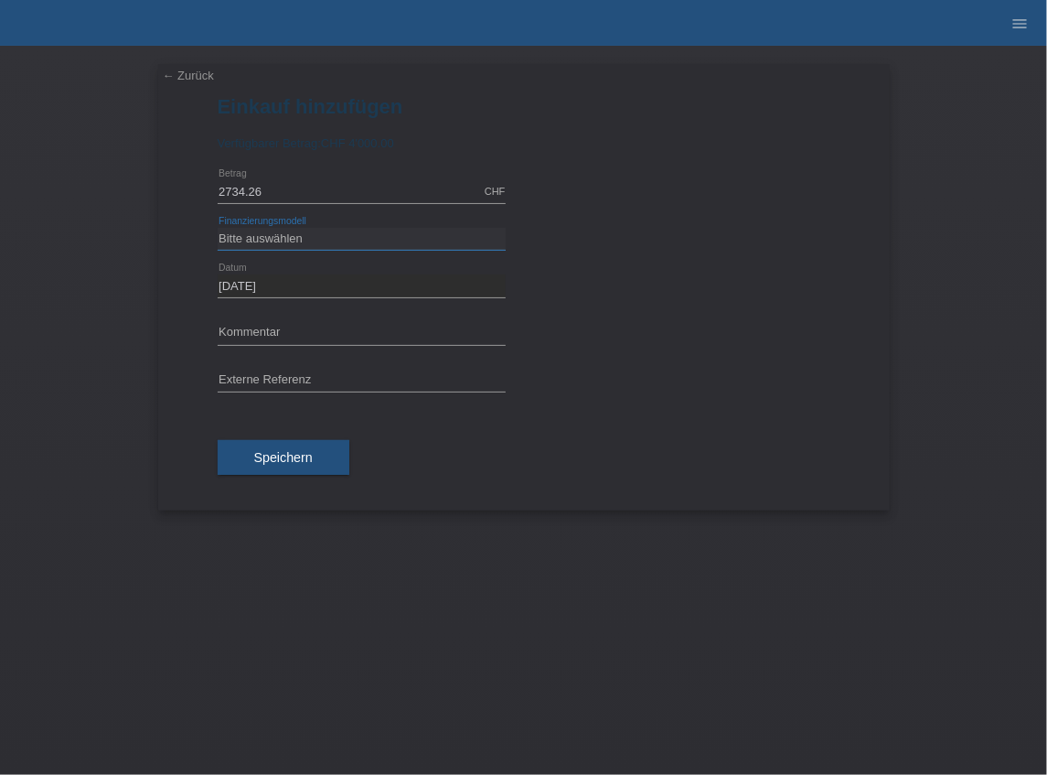
click at [326, 239] on select "Bitte auswählen Fixe Raten Kauf auf Rechnung mit Teilzahlungsoption" at bounding box center [362, 239] width 288 height 22
select select "69"
click at [218, 228] on select "Bitte auswählen Fixe Raten Kauf auf Rechnung mit Teilzahlungsoption" at bounding box center [362, 239] width 288 height 22
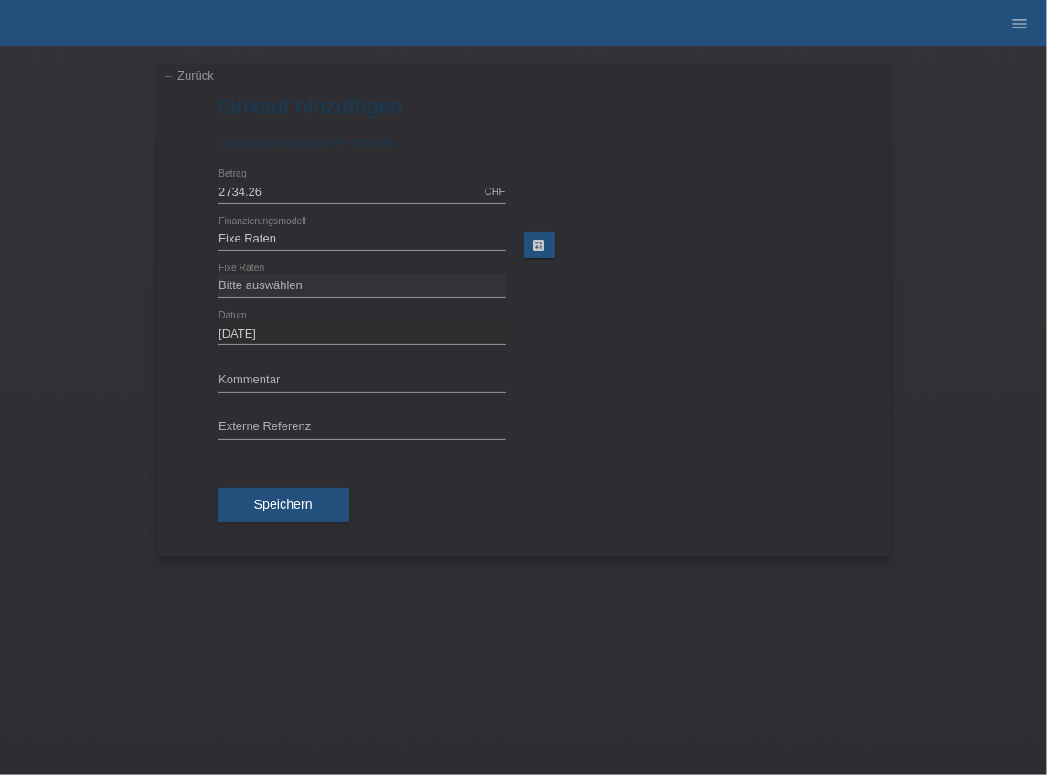
click at [585, 260] on div "calculate" at bounding box center [677, 246] width 306 height 28
click at [328, 282] on select "Bitte auswählen 12 Raten 24 Raten 36 Raten 48 Raten" at bounding box center [362, 285] width 288 height 22
select select "139"
click at [218, 274] on select "Bitte auswählen 12 Raten 24 Raten 36 Raten 48 Raten" at bounding box center [362, 285] width 288 height 22
drag, startPoint x: 593, startPoint y: 357, endPoint x: 546, endPoint y: 370, distance: 48.4
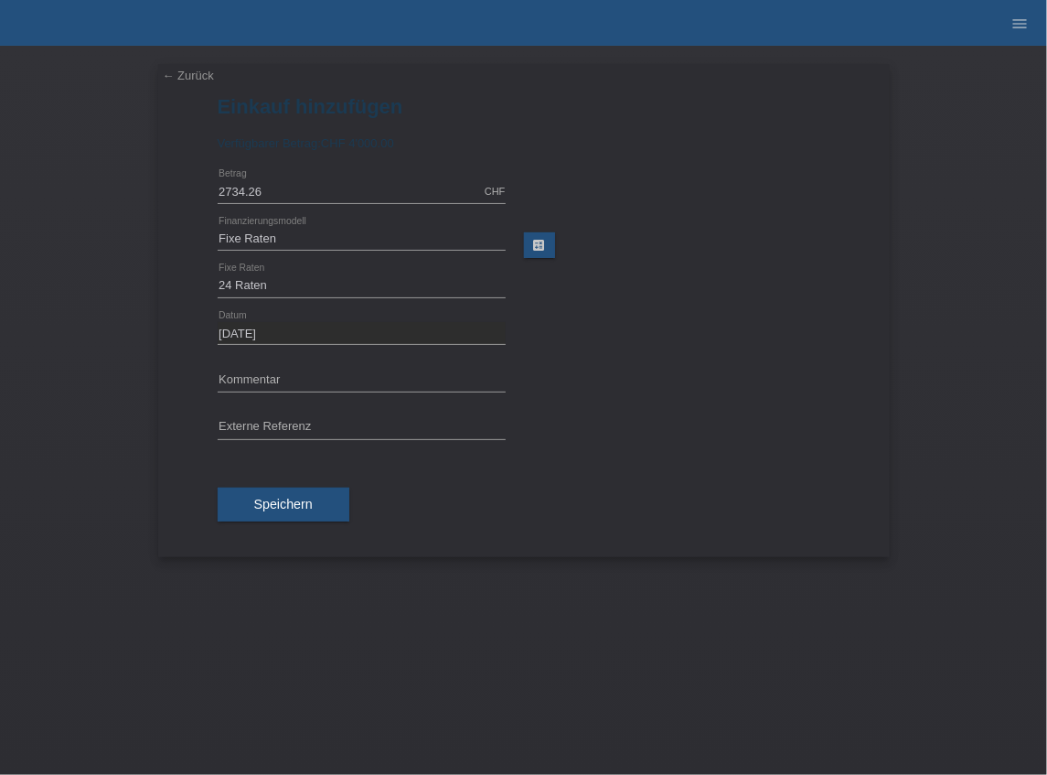
click at [588, 357] on div at bounding box center [686, 364] width 288 height 14
click at [261, 374] on input "text" at bounding box center [362, 380] width 288 height 23
paste input "8102128"
type input "8102128"
click at [263, 428] on input "text" at bounding box center [362, 427] width 288 height 23
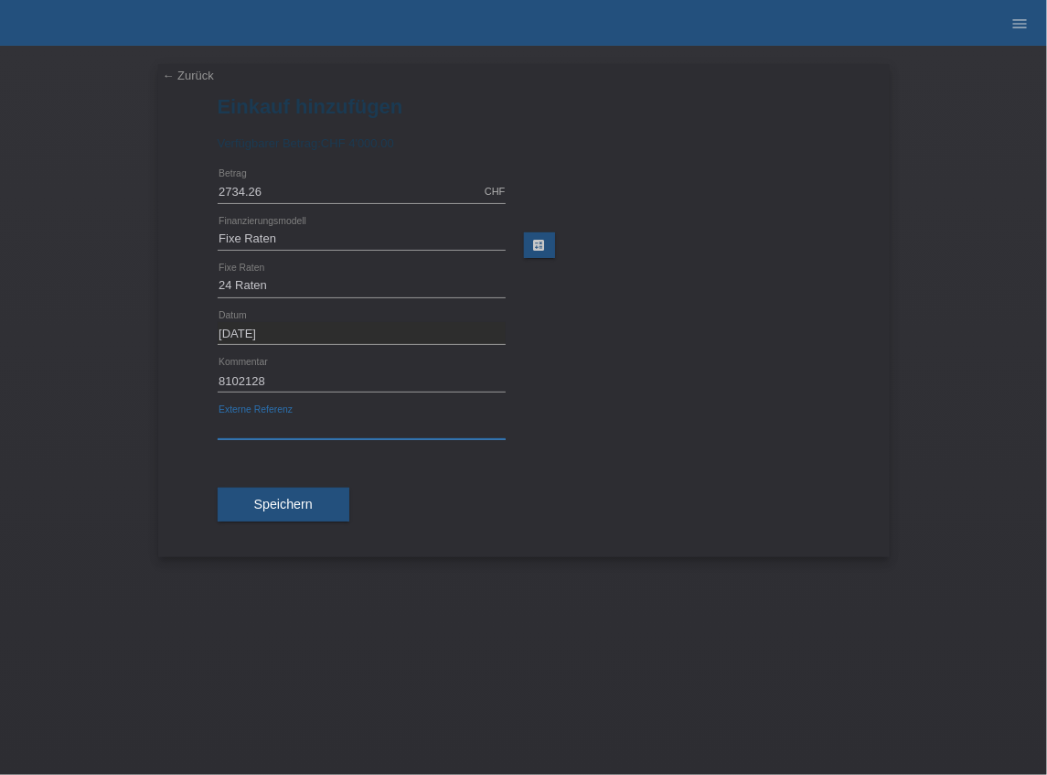
paste input "8102128"
type input "8102128"
